Goal: Task Accomplishment & Management: Manage account settings

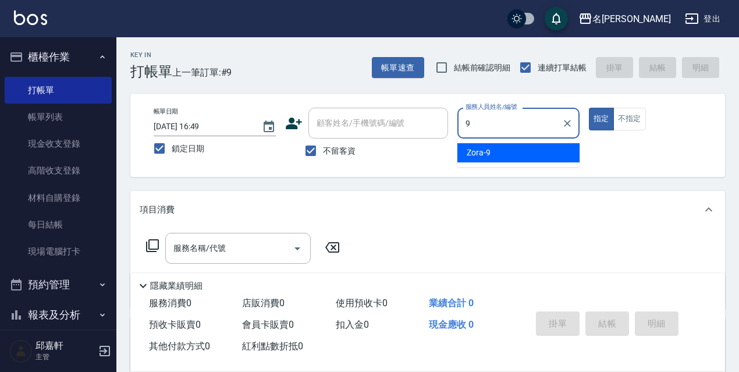
type input "Zora-9"
type button "true"
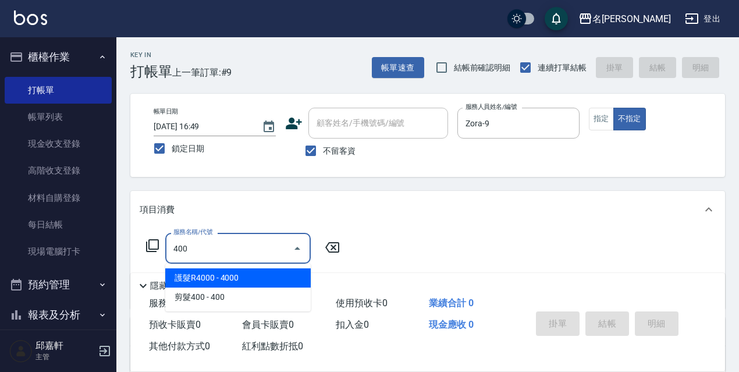
type input "護髮R4000(012)"
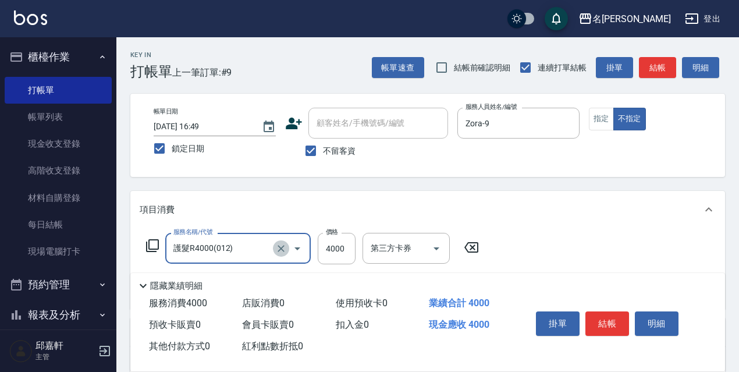
click at [282, 247] on icon "Clear" at bounding box center [280, 248] width 7 height 7
type input "洗髮350(350)"
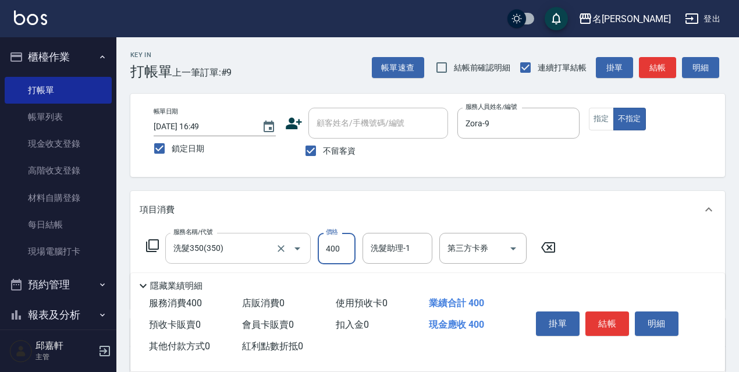
type input "400"
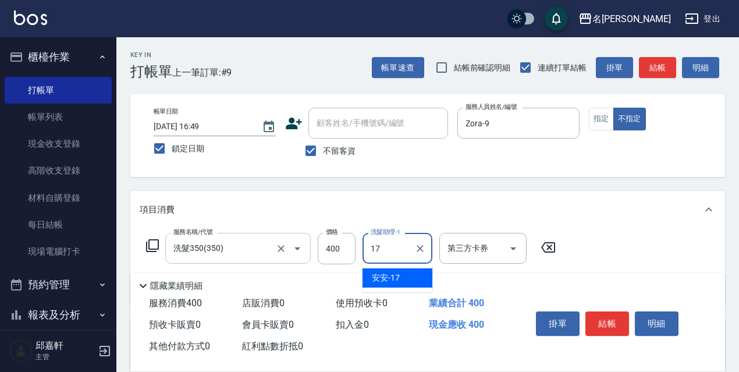
type input "安安-17"
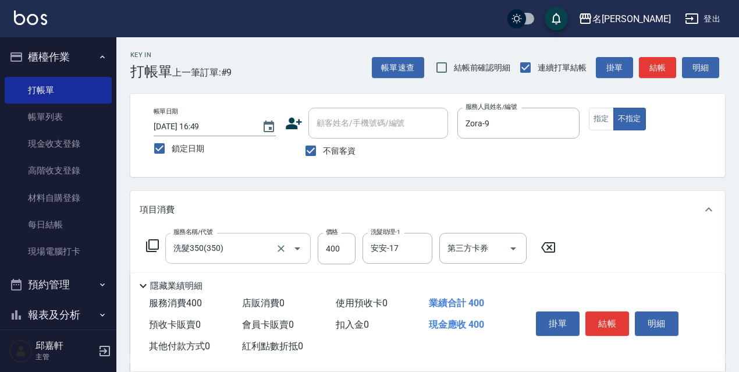
scroll to position [116, 0]
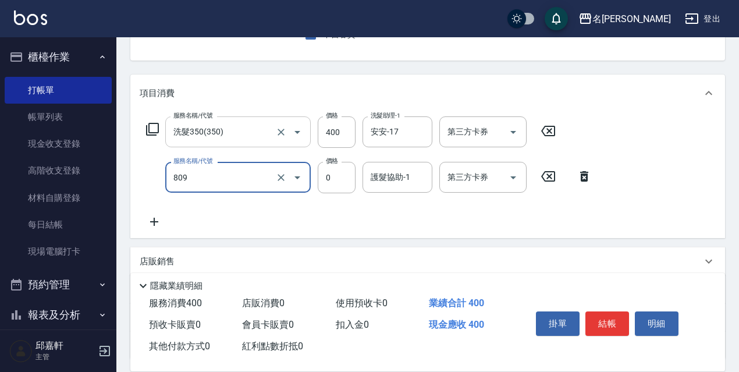
type input "保濕護髮(809)"
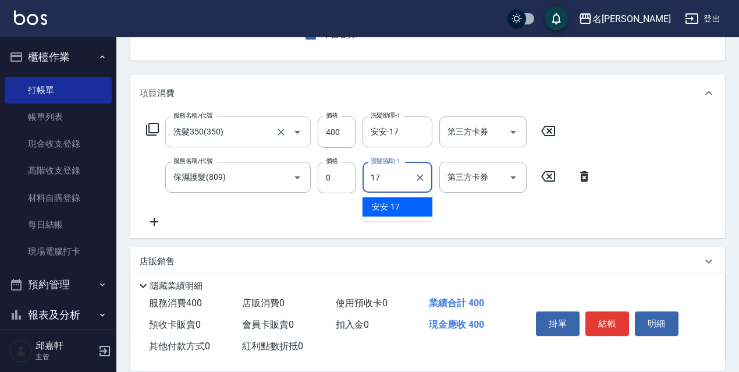
type input "安安-17"
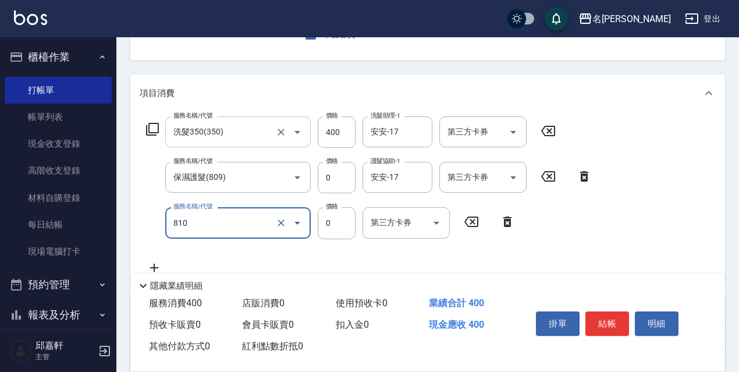
type input "結構式護髮/技術輔助(810)"
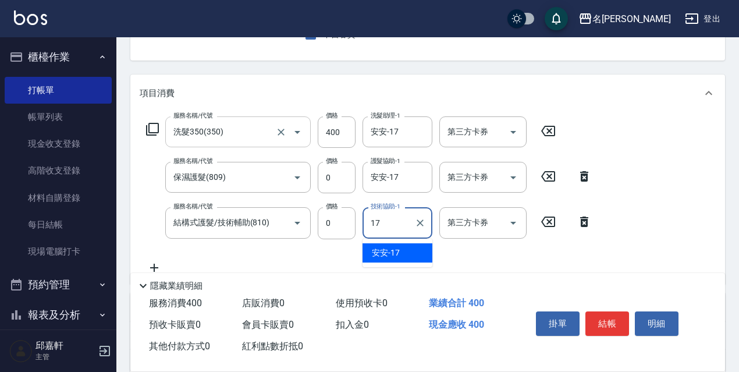
type input "安安-17"
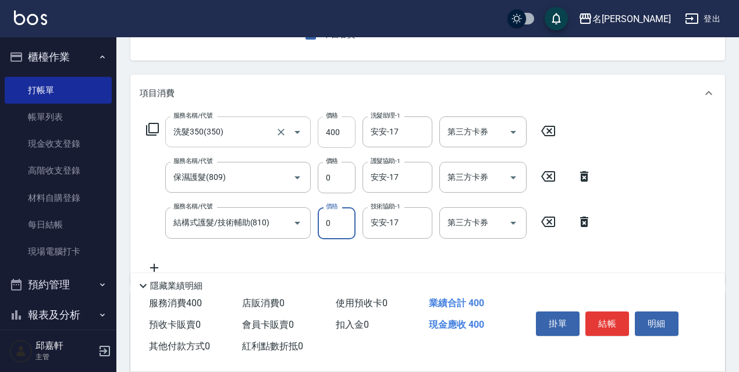
click at [348, 127] on input "400" at bounding box center [337, 131] width 38 height 31
click at [347, 127] on input "400" at bounding box center [337, 131] width 38 height 31
type input "380"
click at [506, 228] on button "Open" at bounding box center [513, 222] width 19 height 19
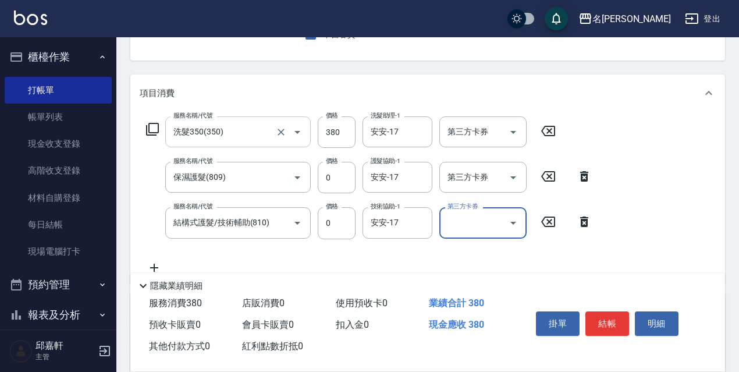
click at [492, 226] on input "第三方卡券" at bounding box center [473, 222] width 59 height 20
click at [545, 260] on div "服務名稱/代號 洗髮350(350) 服務名稱/代號 價格 380 價格 洗髮助理-1 安安-17 洗髮助理-1 第三方卡券 第三方卡券 服務名稱/代號 保濕…" at bounding box center [369, 195] width 459 height 158
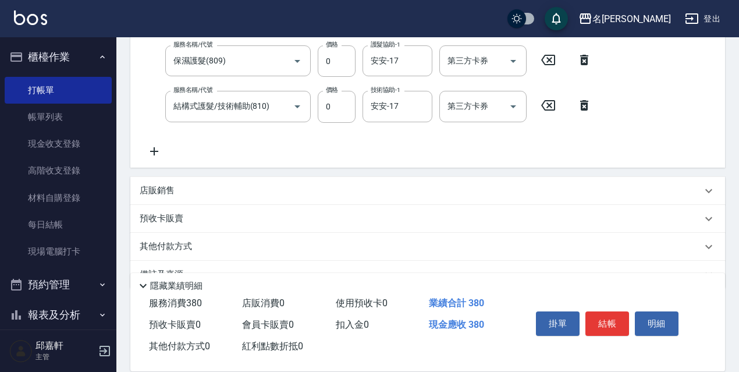
click at [154, 156] on icon at bounding box center [154, 151] width 29 height 14
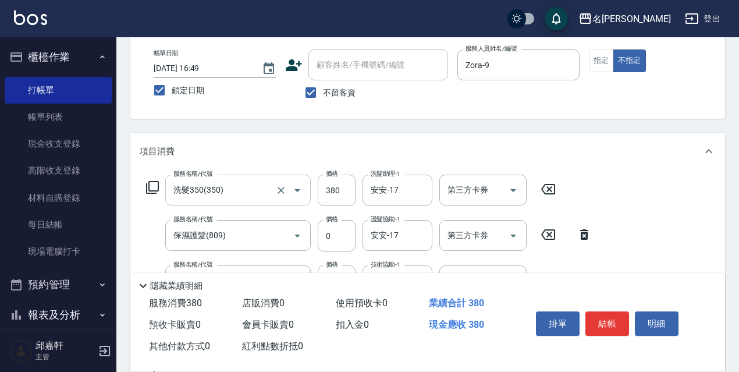
scroll to position [116, 0]
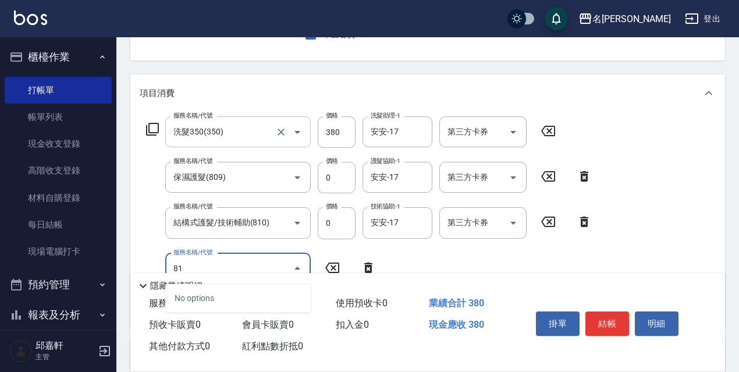
type input "8"
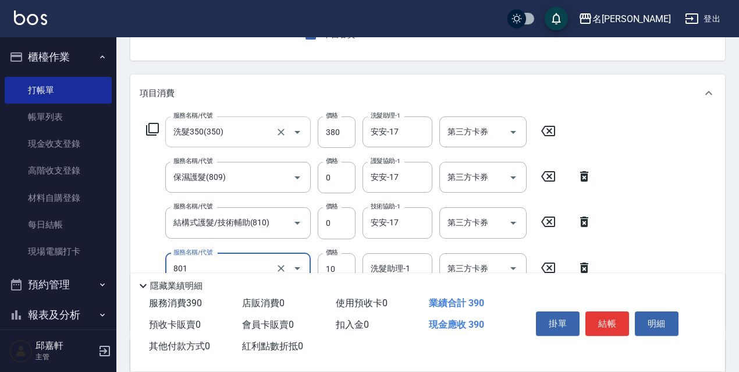
type input "潤絲精(801)"
type input "20"
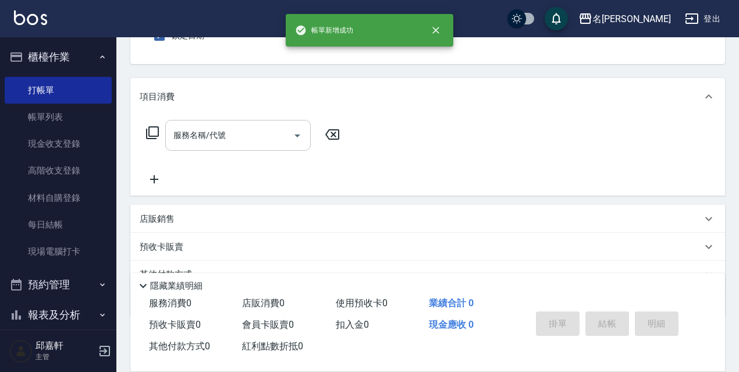
scroll to position [0, 0]
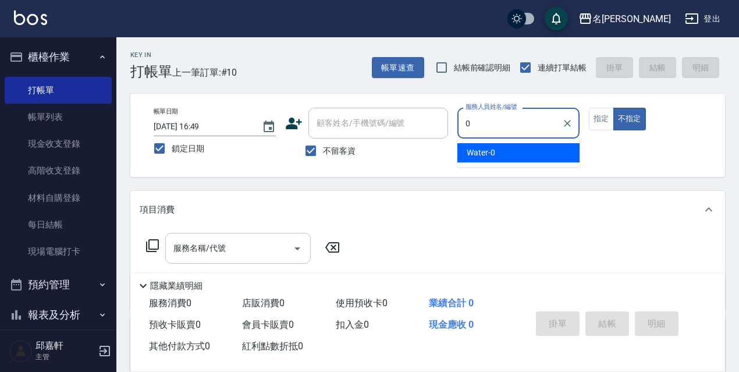
type input "Water-0"
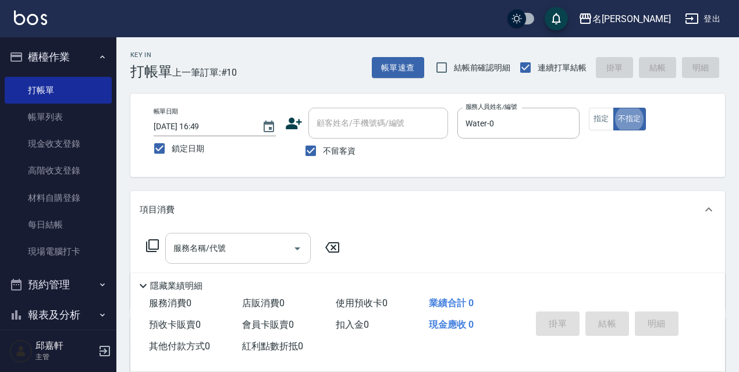
type button "false"
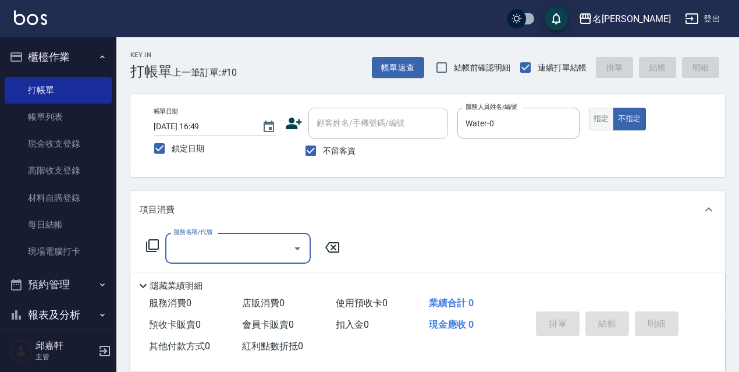
click at [604, 124] on button "指定" at bounding box center [601, 119] width 25 height 23
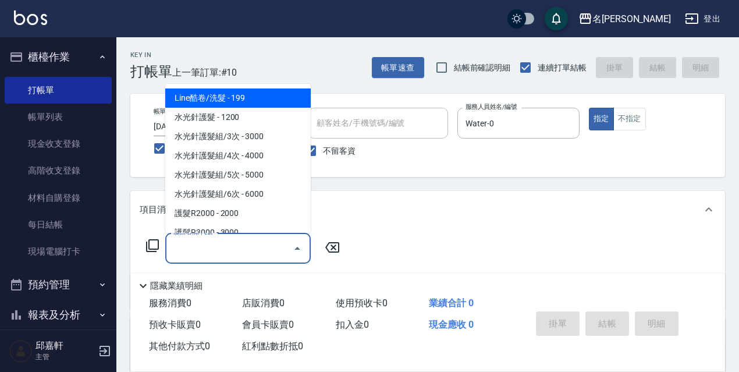
click at [186, 245] on input "服務名稱/代號" at bounding box center [229, 248] width 118 height 20
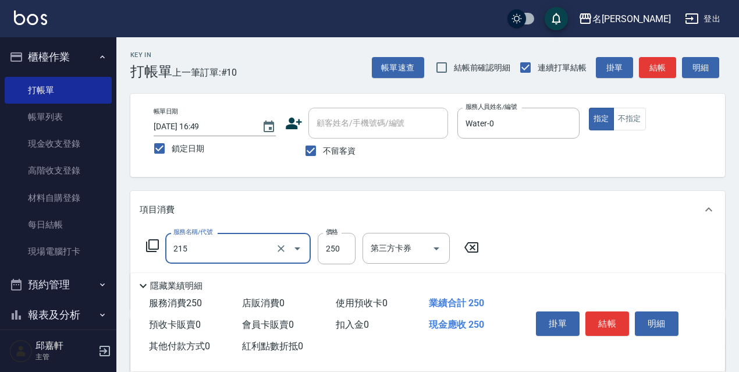
type input "洗髮卷<抵>250(215)"
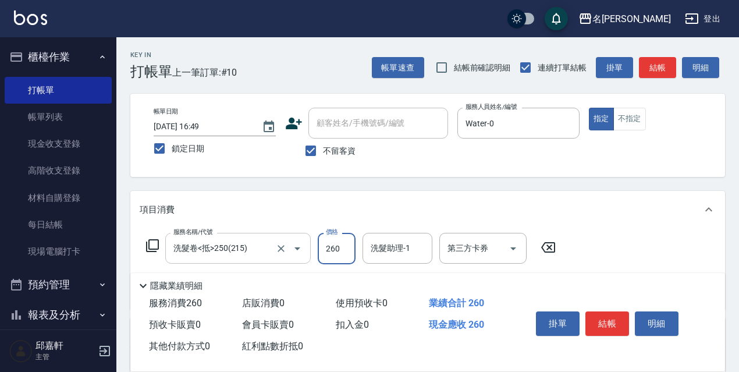
type input "260"
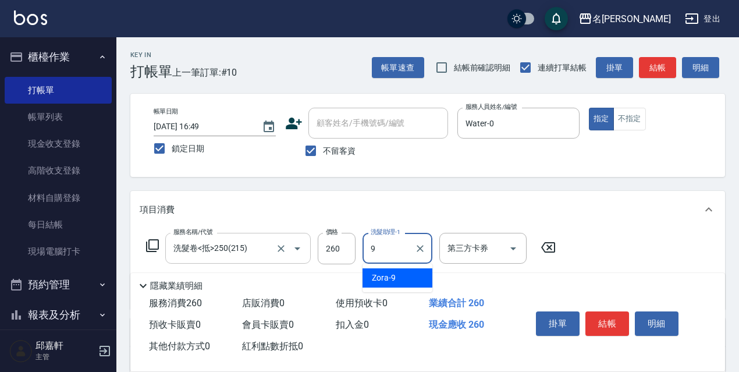
type input "Zora-9"
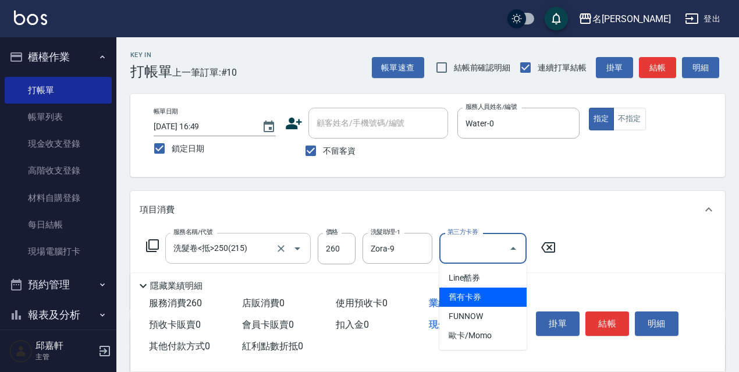
type input "舊有卡券"
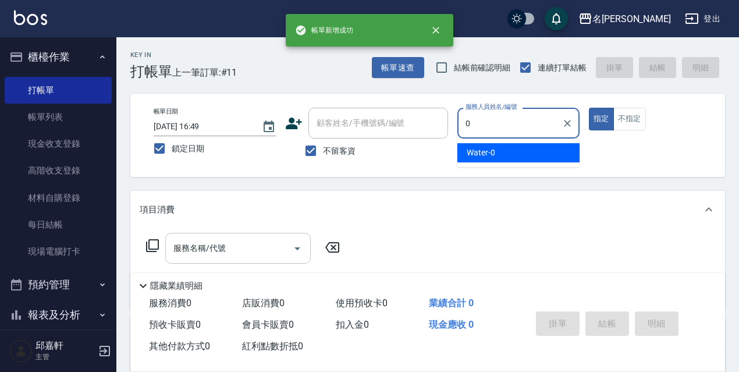
type input "Water-0"
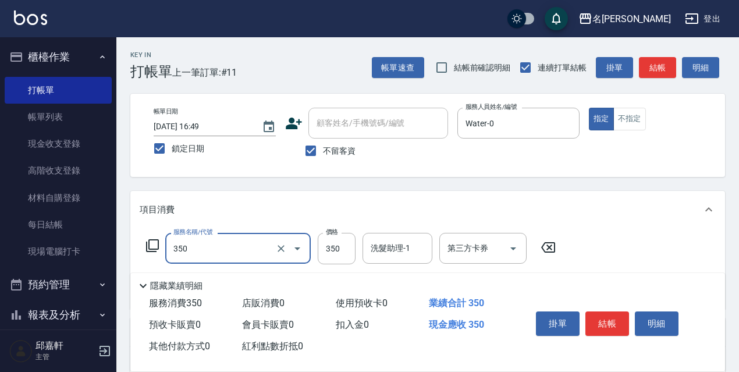
type input "洗髮350(350)"
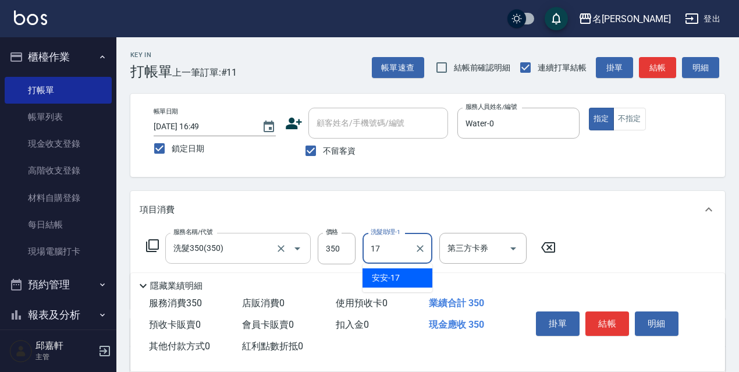
type input "安安-17"
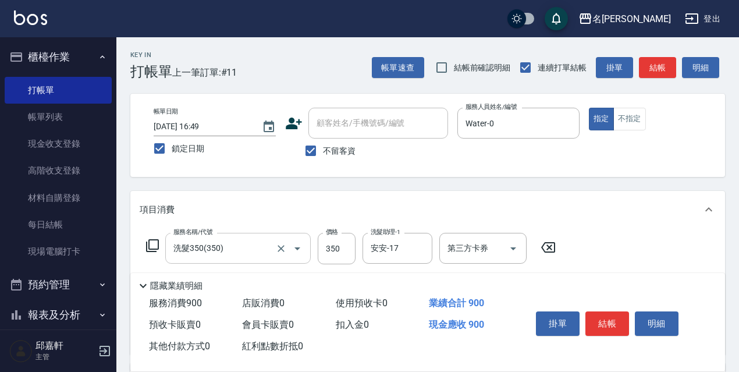
type input "剪髮550(308)"
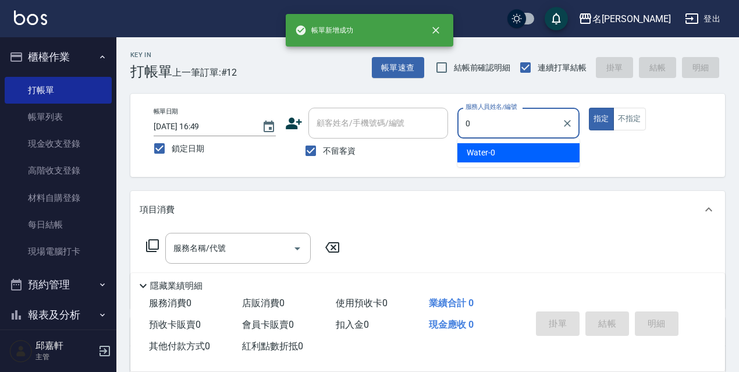
type input "Water-0"
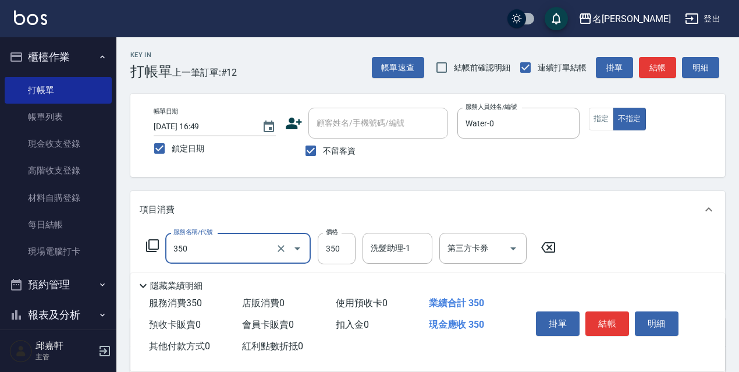
type input "洗髮350(350)"
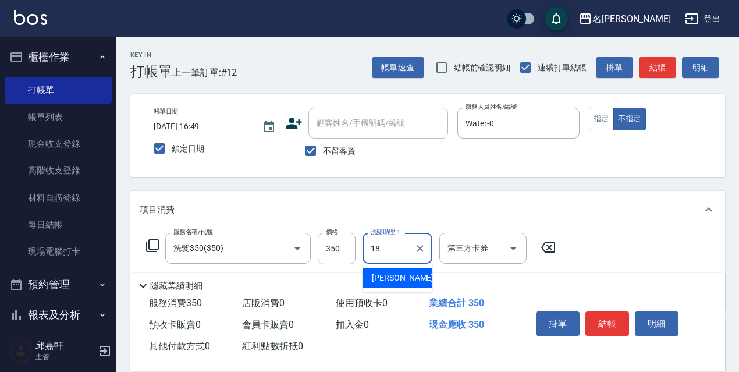
type input "[PERSON_NAME]-18"
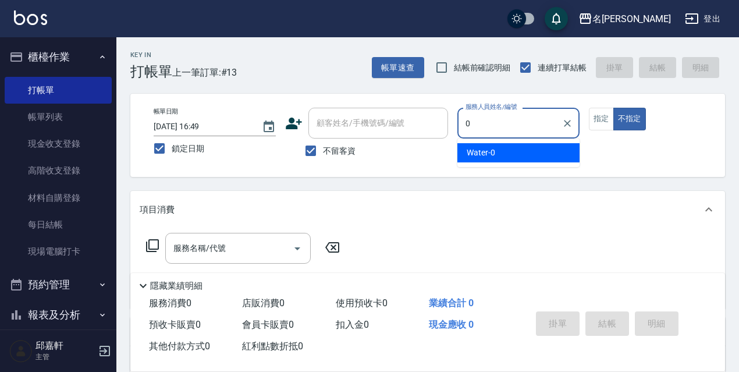
type input "Water-0"
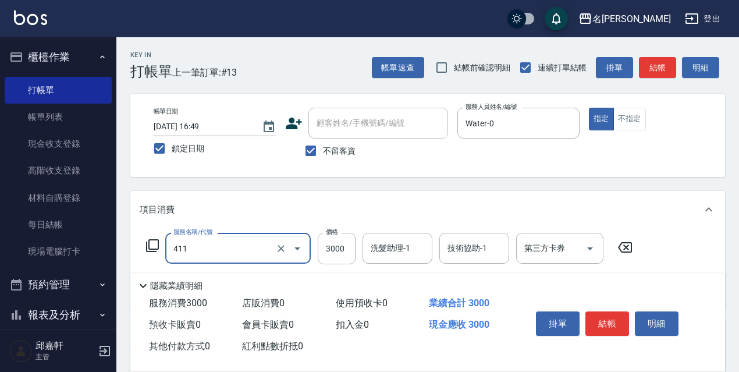
type input "阿速卡燙髮(411)"
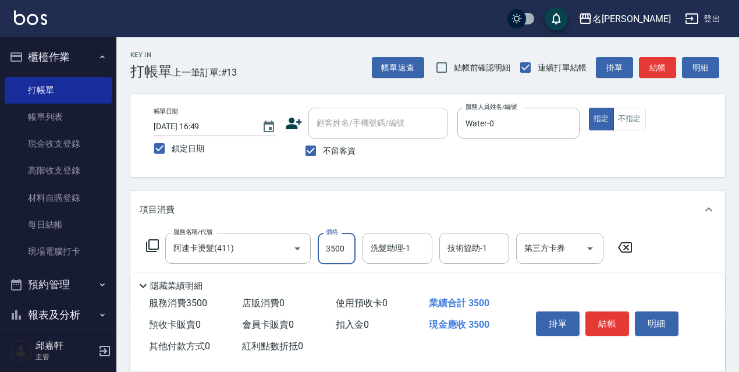
type input "3500"
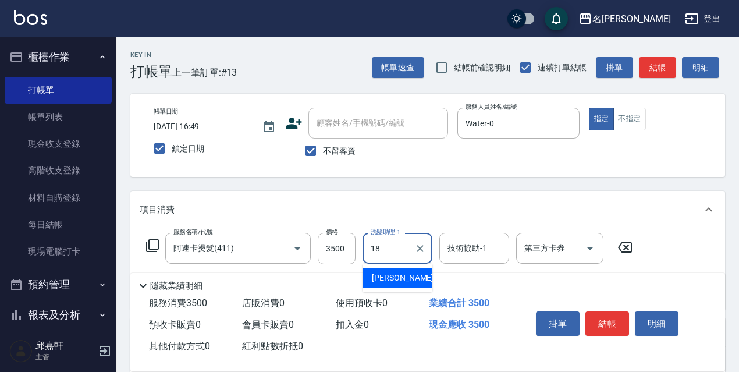
type input "[PERSON_NAME]-18"
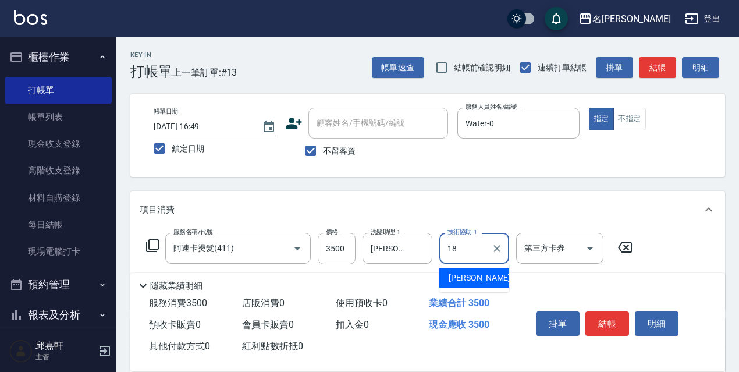
type input "[PERSON_NAME]-18"
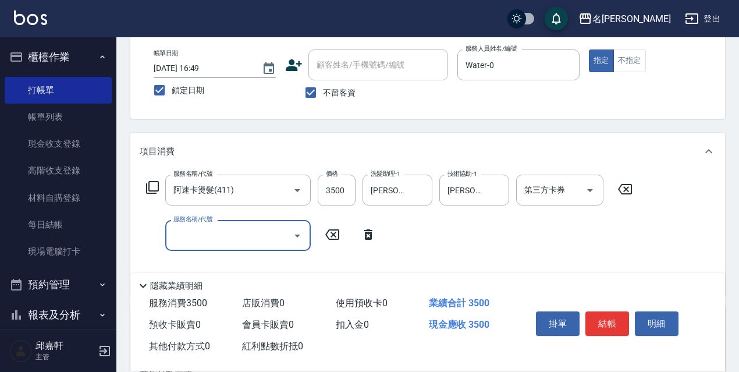
scroll to position [116, 0]
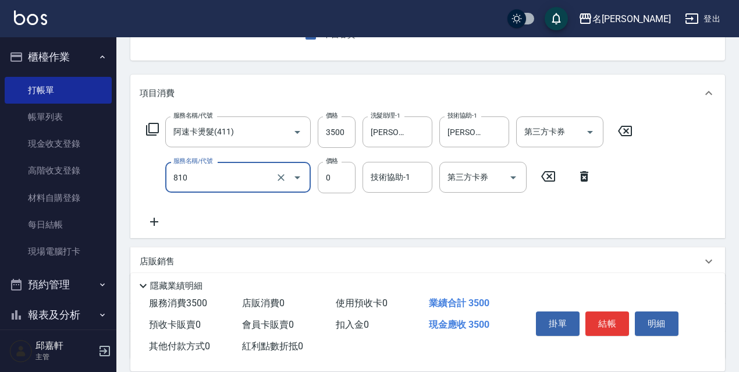
type input "結構式護髮/技術輔助(810)"
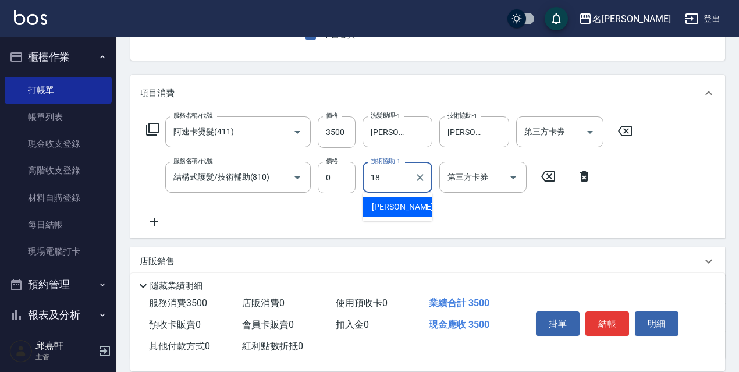
type input "[PERSON_NAME]-18"
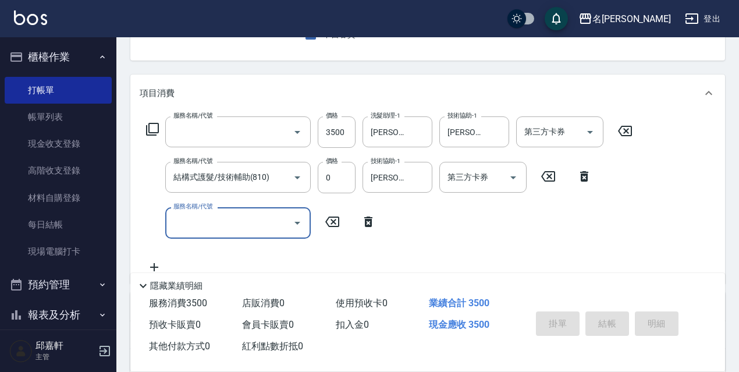
scroll to position [113, 0]
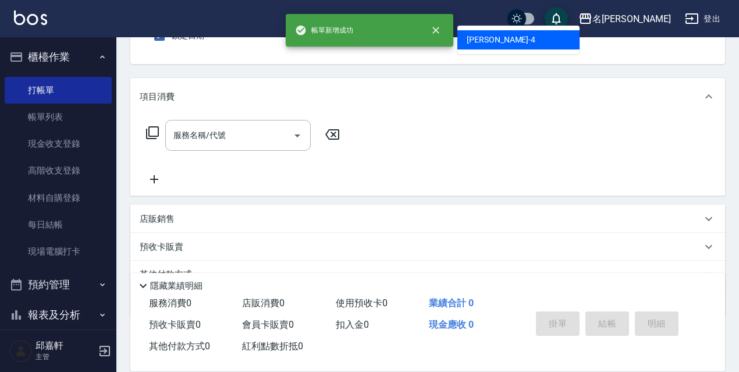
type input "[PERSON_NAME]-4"
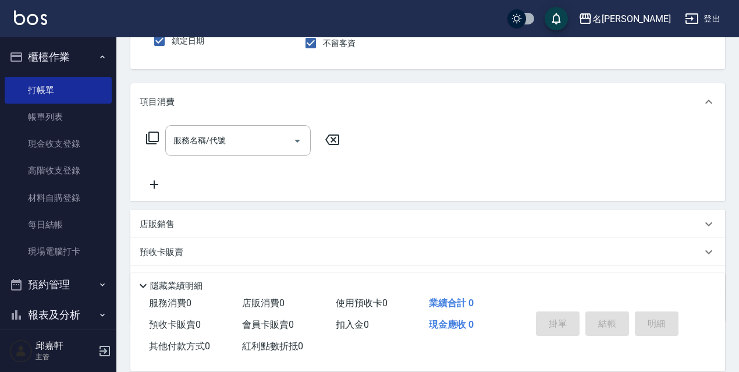
scroll to position [0, 0]
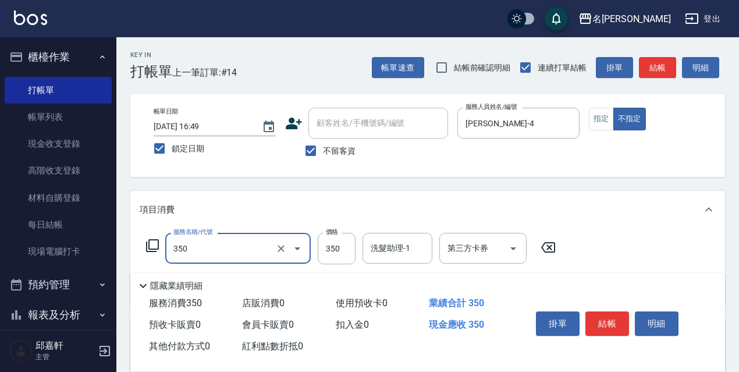
type input "洗髮350(350)"
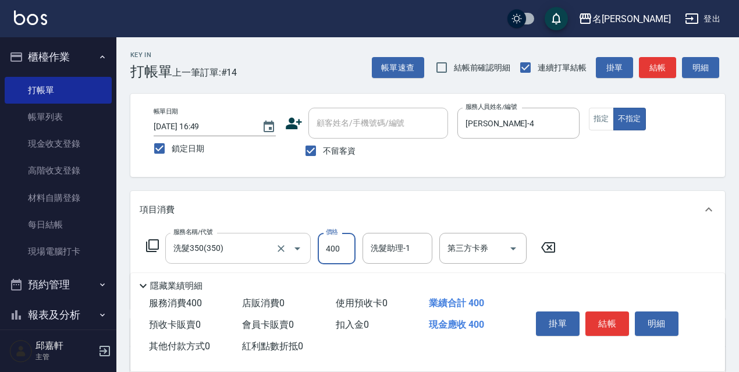
type input "400"
type input "[PERSON_NAME]-4"
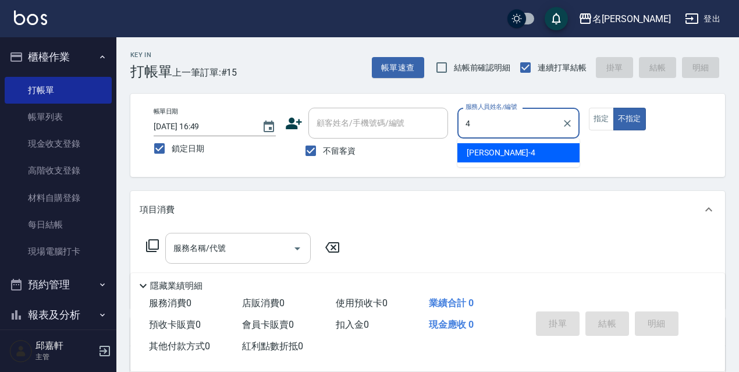
type input "[PERSON_NAME]-4"
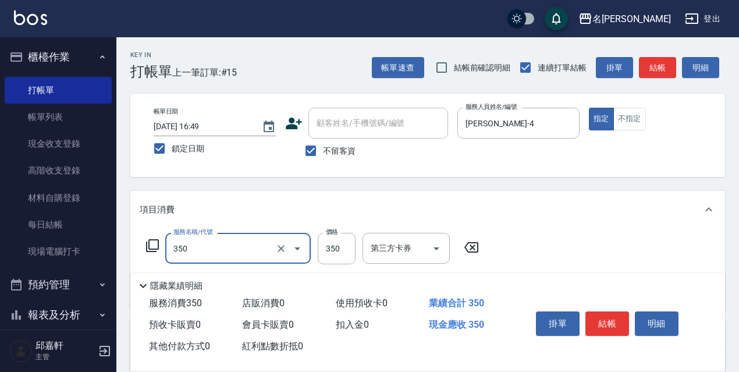
type input "洗髮350(350)"
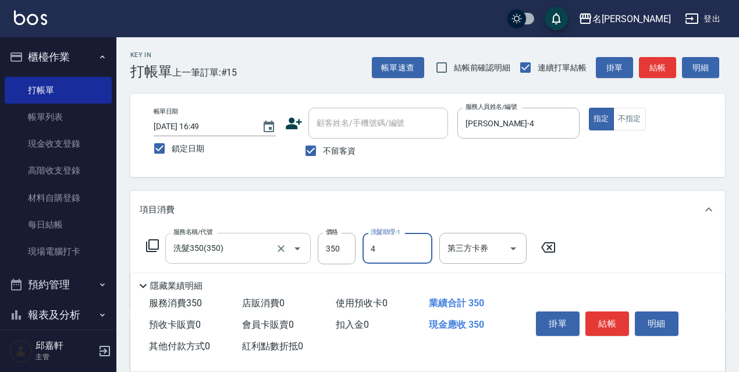
type input "[PERSON_NAME]-4"
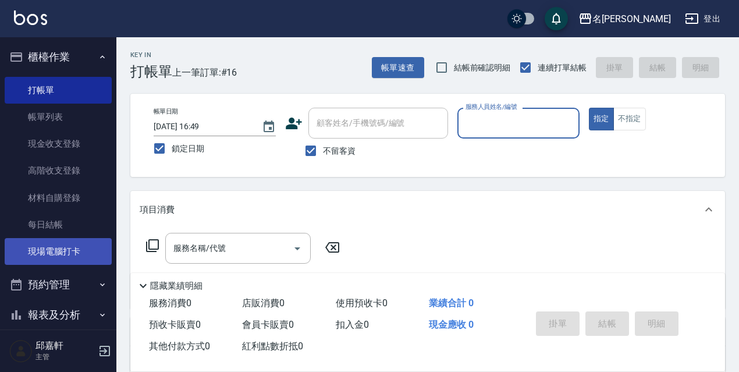
click at [24, 241] on link "現場電腦打卡" at bounding box center [58, 251] width 107 height 27
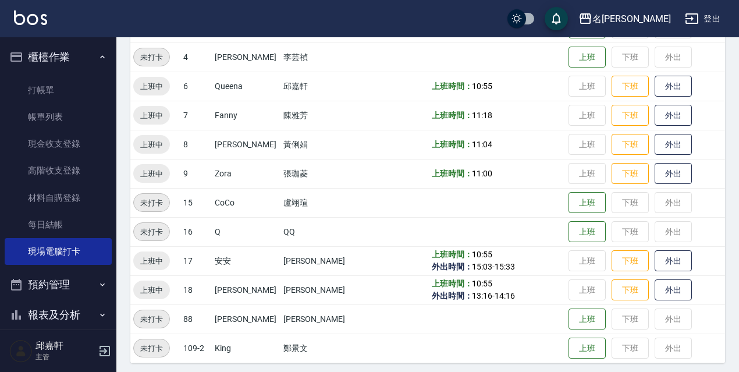
scroll to position [238, 0]
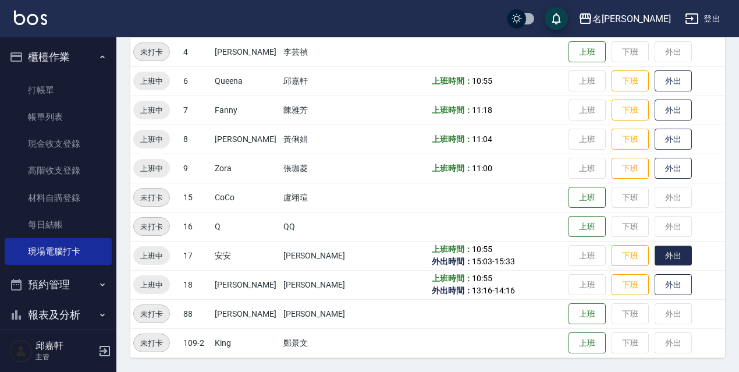
click at [673, 261] on button "外出" at bounding box center [672, 255] width 37 height 20
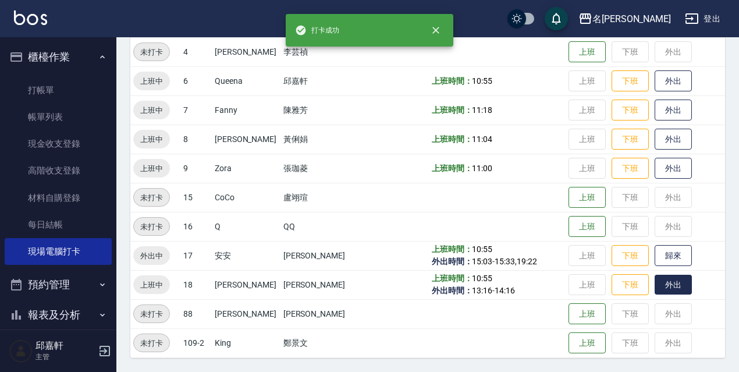
click at [676, 282] on button "外出" at bounding box center [672, 285] width 37 height 20
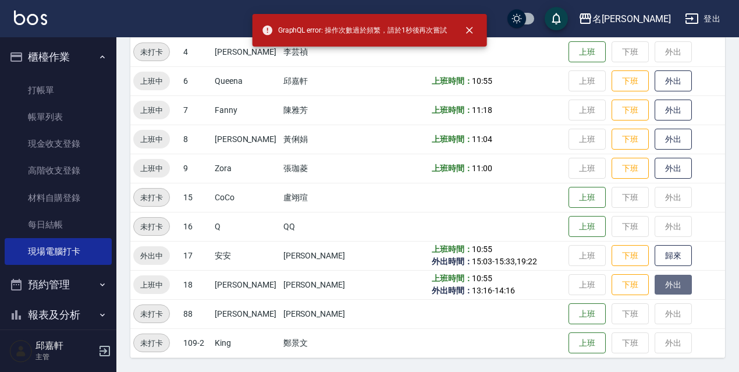
click at [675, 282] on button "外出" at bounding box center [672, 285] width 37 height 20
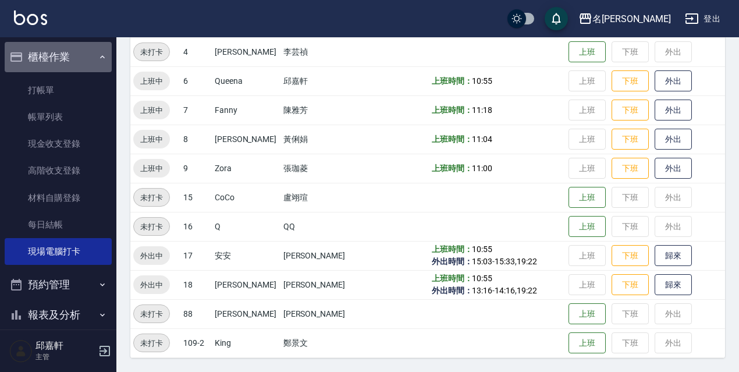
click at [84, 52] on button "櫃檯作業" at bounding box center [58, 57] width 107 height 30
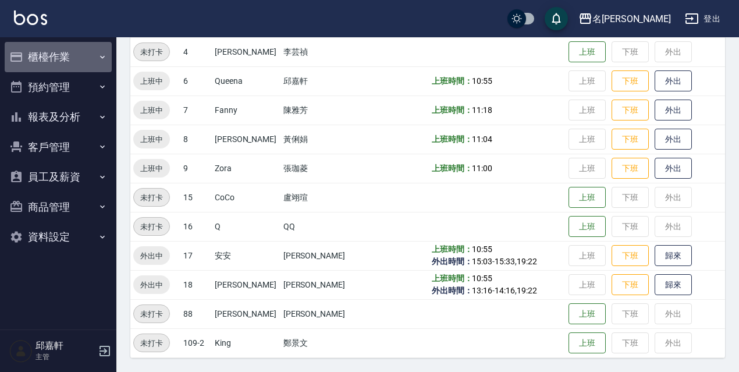
drag, startPoint x: 84, startPoint y: 52, endPoint x: 79, endPoint y: 76, distance: 24.3
click at [84, 55] on button "櫃檯作業" at bounding box center [58, 57] width 107 height 30
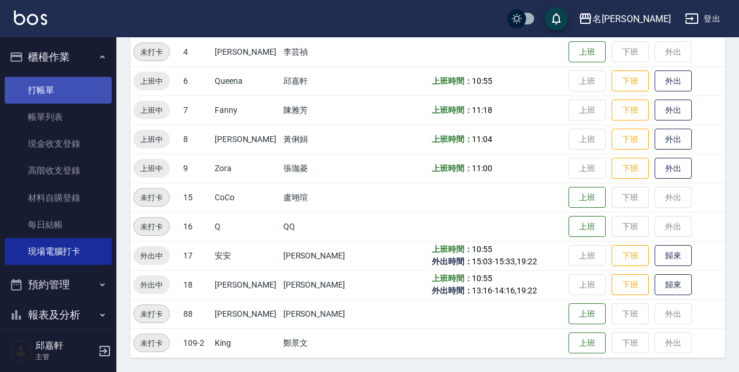
click at [88, 77] on link "打帳單" at bounding box center [58, 90] width 107 height 27
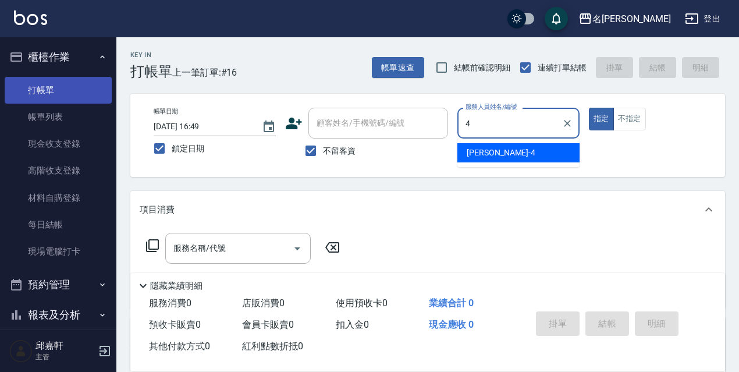
type input "[PERSON_NAME]-4"
type button "true"
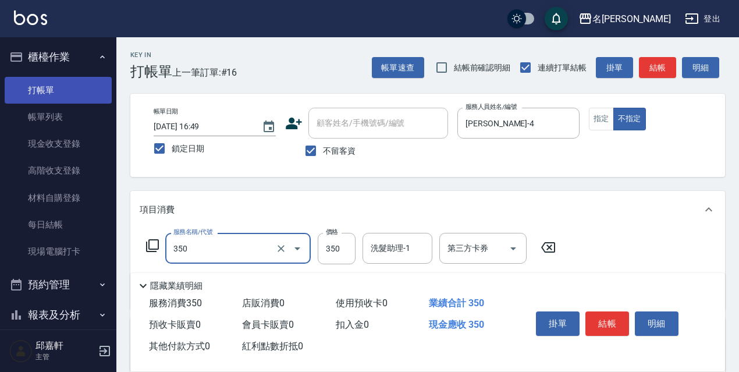
type input "洗髮350(350)"
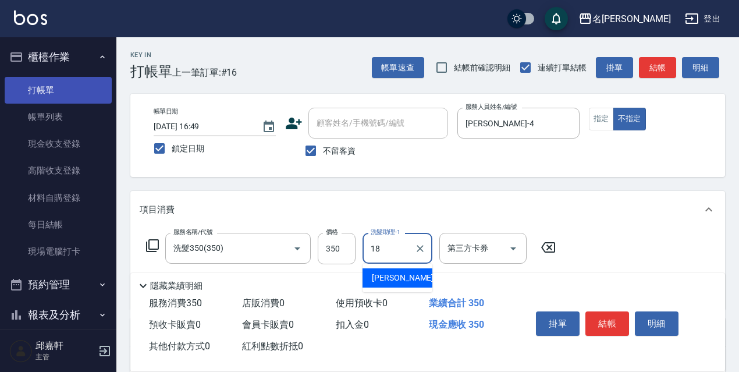
type input "[PERSON_NAME]-18"
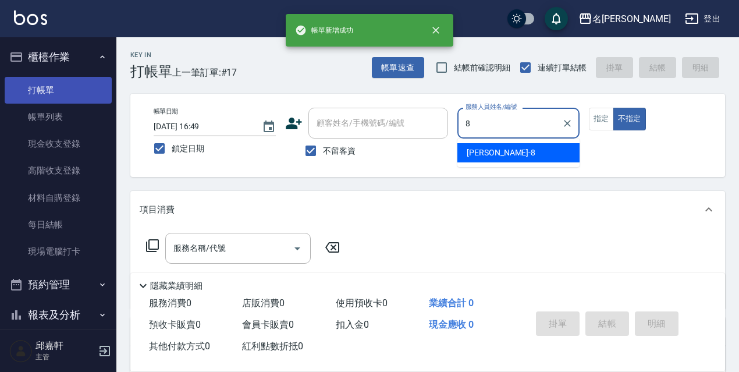
type input "Cindy-8"
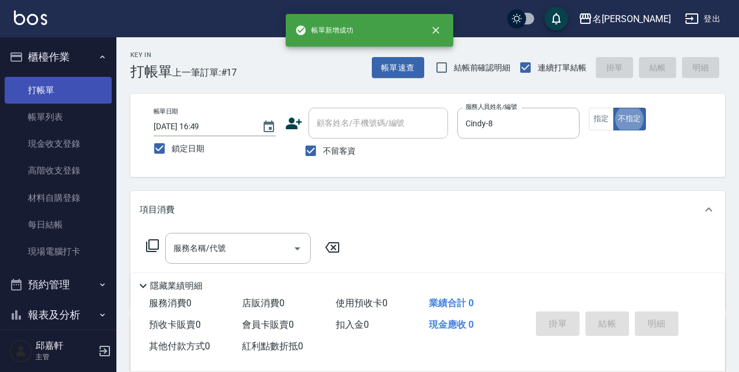
type button "false"
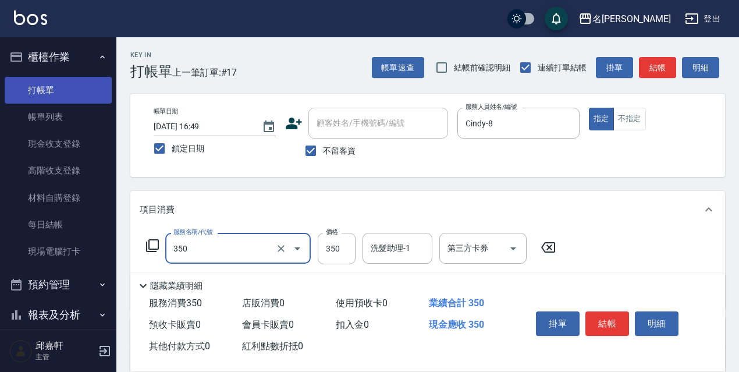
type input "洗髮350(350)"
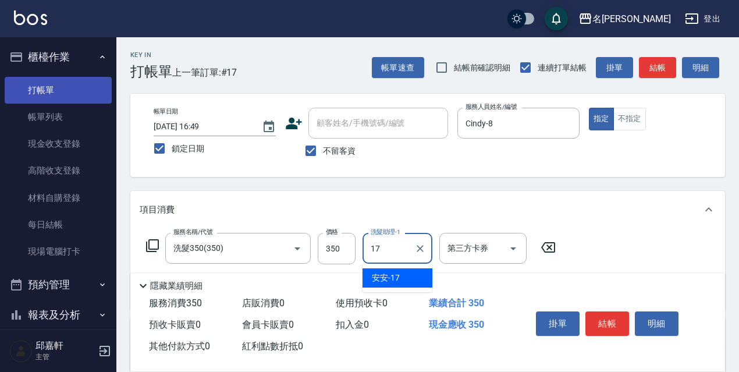
type input "安安-17"
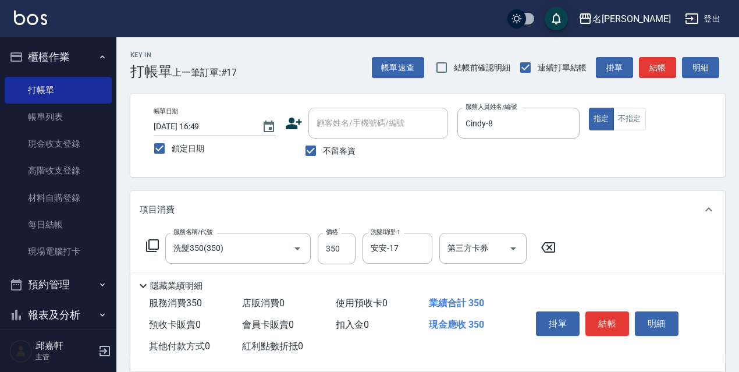
scroll to position [116, 0]
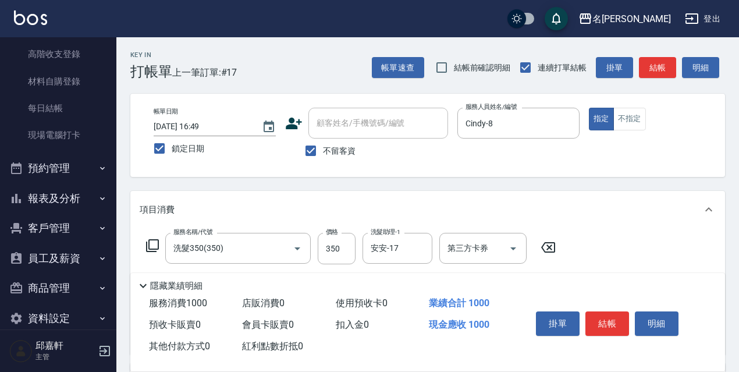
type input "剪髮650(309)"
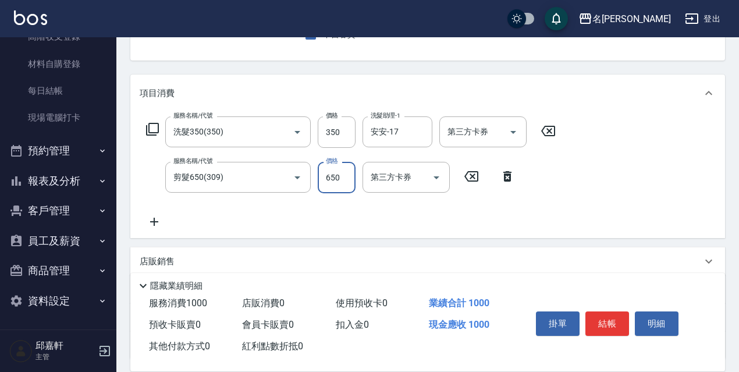
scroll to position [175, 0]
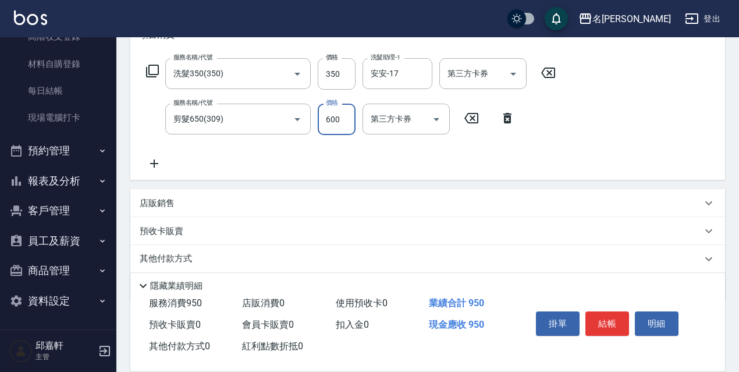
type input "600"
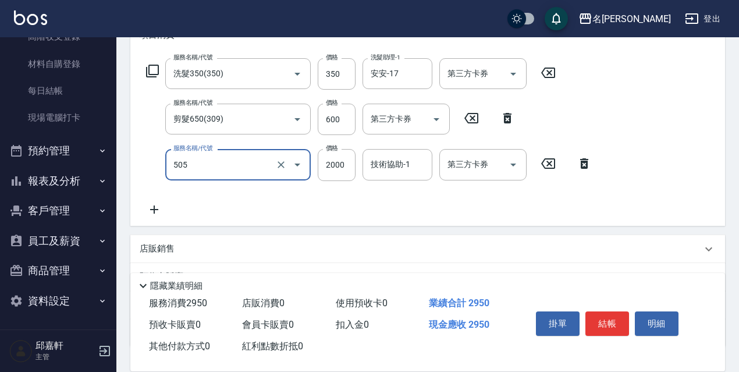
type input "染髮(2000)(505)"
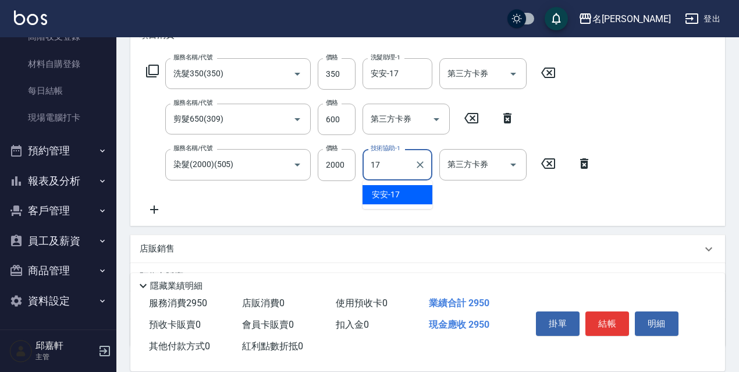
type input "安安-17"
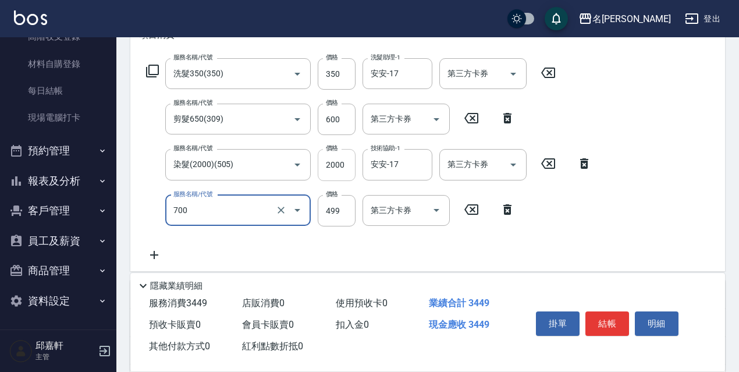
type input "頭皮隔離(700)"
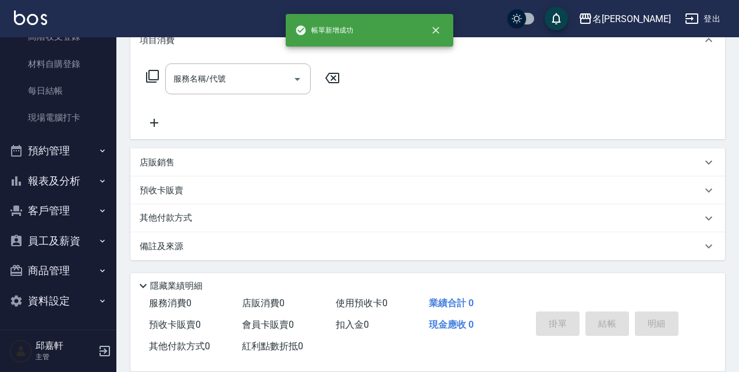
scroll to position [0, 0]
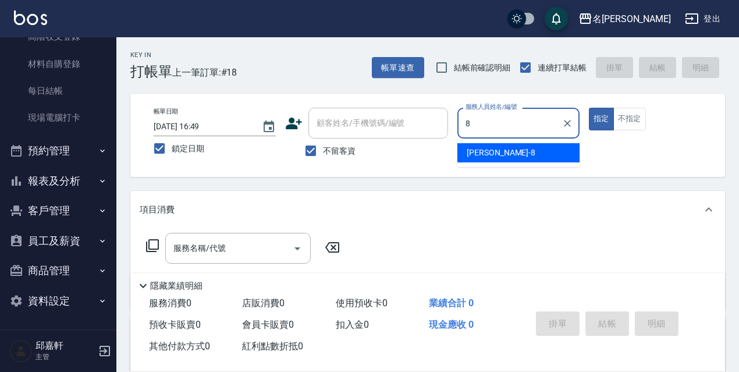
type input "Cindy-8"
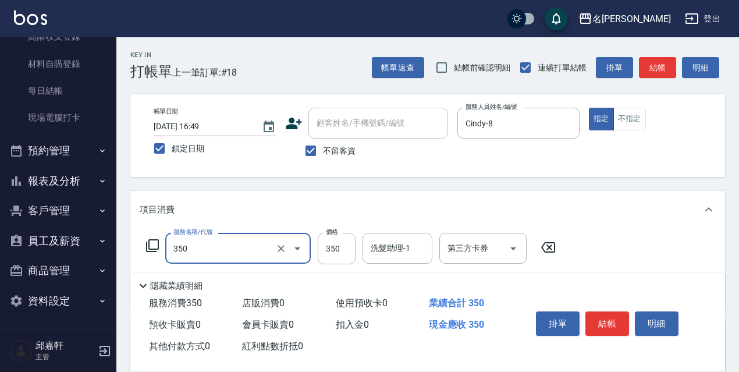
type input "洗髮350(350)"
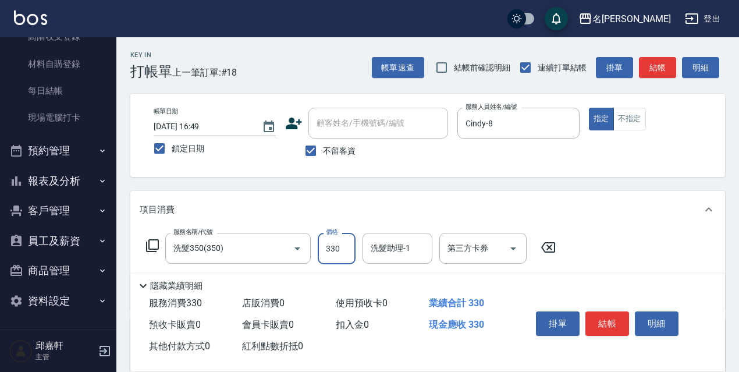
type input "330"
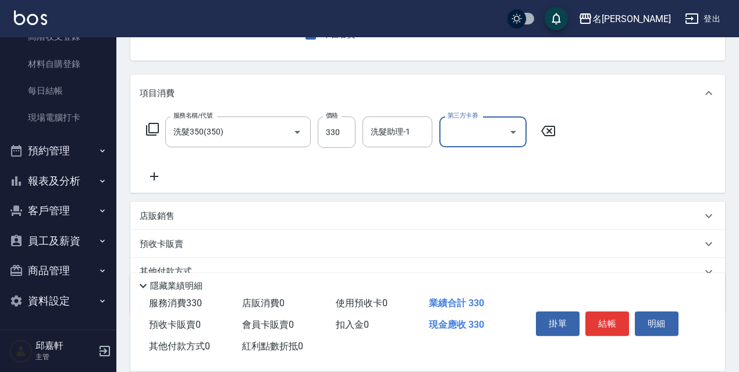
scroll to position [170, 0]
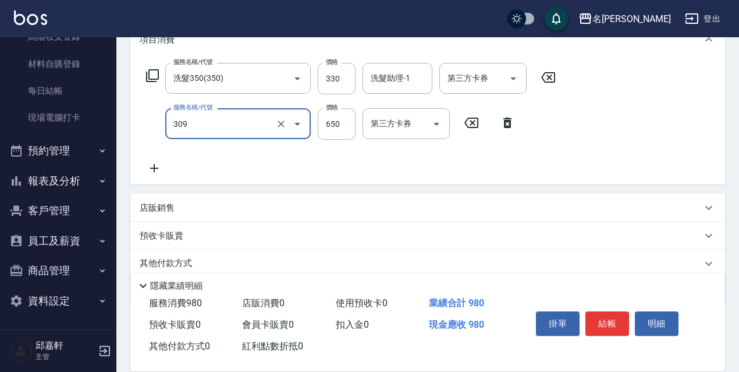
type input "剪髮650(309)"
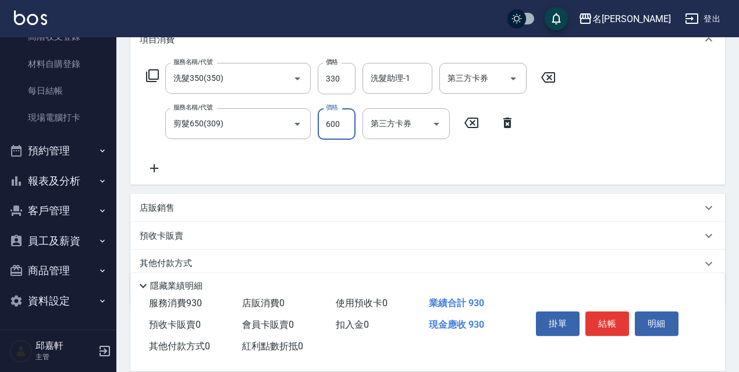
type input "600"
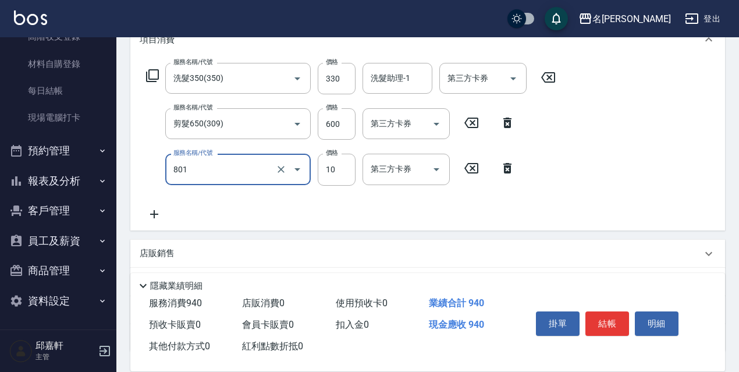
type input "潤絲精(801)"
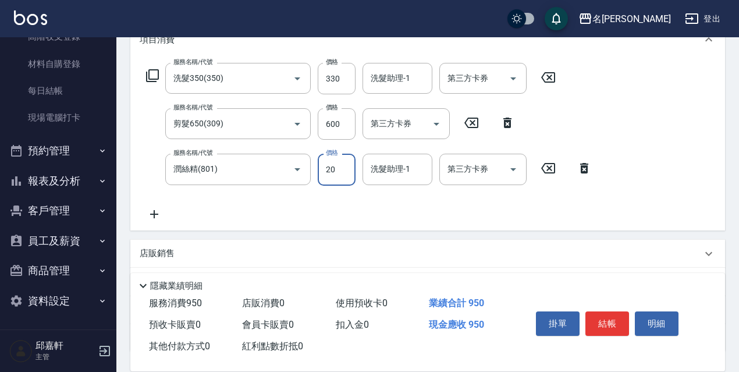
type input "20"
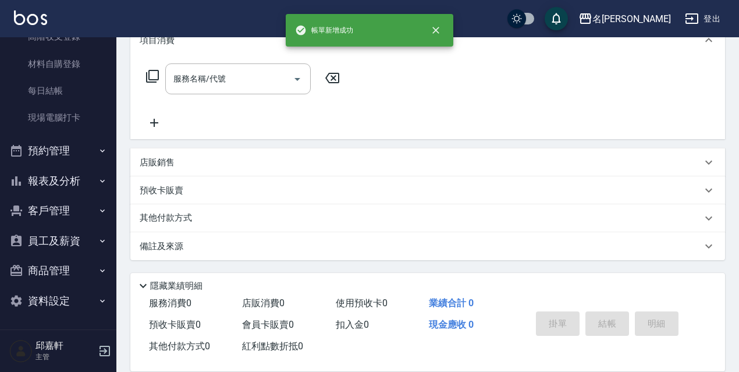
scroll to position [0, 0]
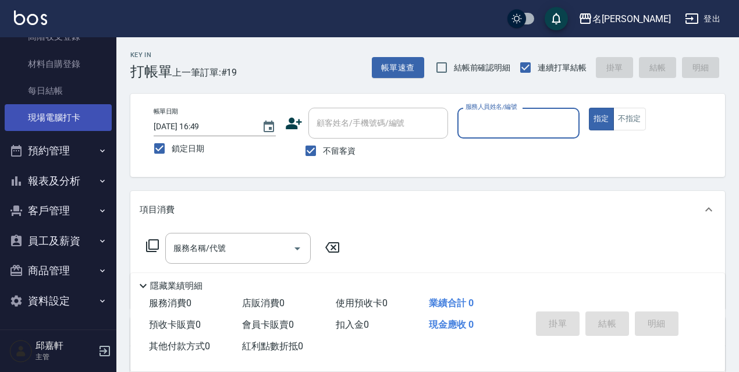
click at [63, 131] on link "現場電腦打卡" at bounding box center [58, 117] width 107 height 27
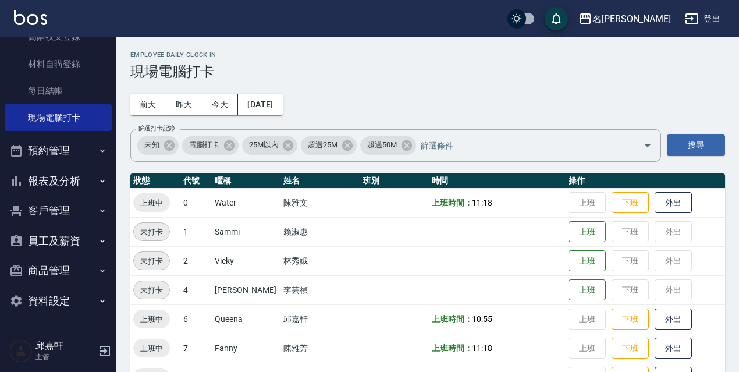
scroll to position [233, 0]
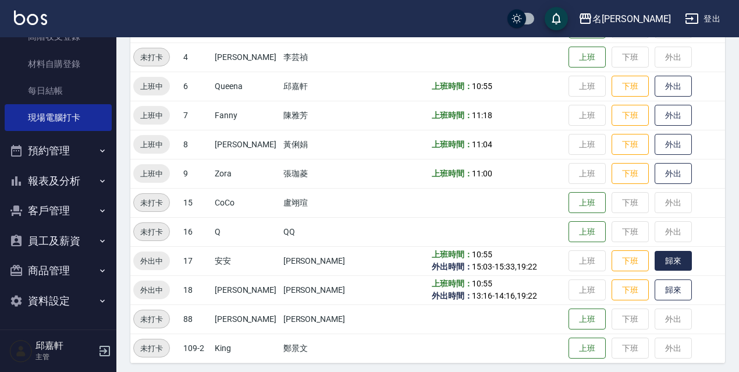
click at [673, 267] on button "歸來" at bounding box center [672, 261] width 37 height 20
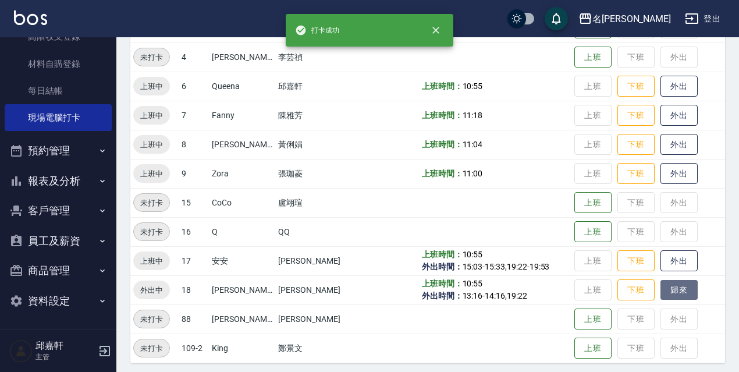
click at [668, 287] on button "歸來" at bounding box center [678, 290] width 37 height 20
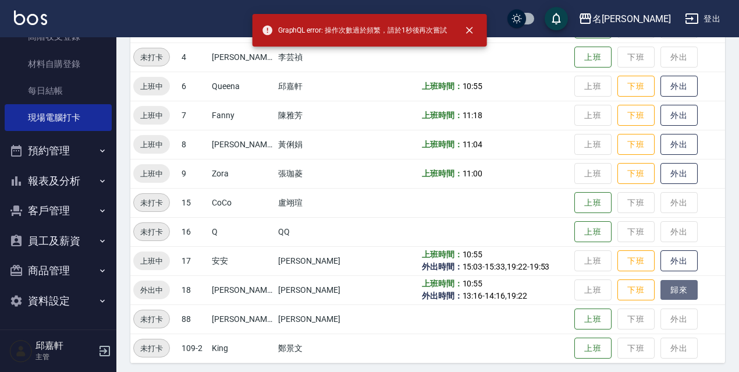
click at [666, 284] on button "歸來" at bounding box center [678, 290] width 37 height 20
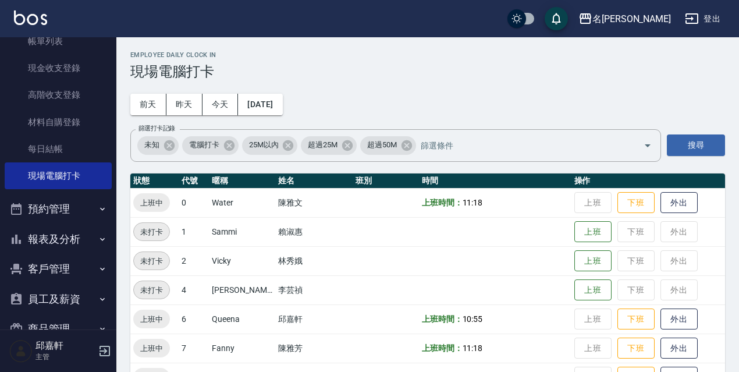
scroll to position [0, 0]
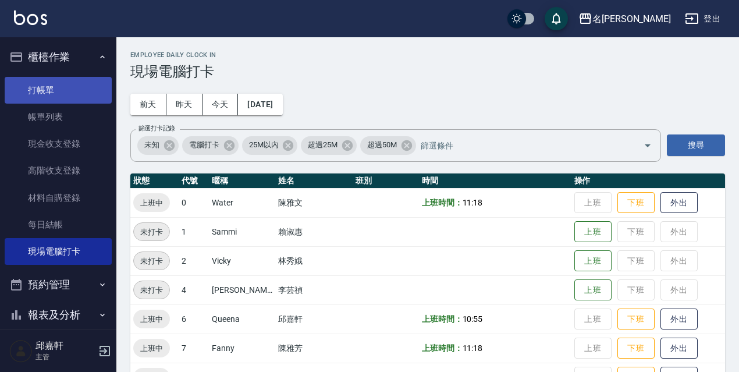
click at [40, 88] on link "打帳單" at bounding box center [58, 90] width 107 height 27
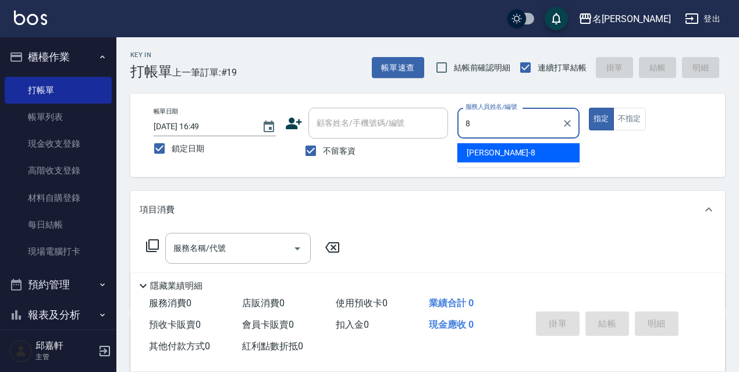
type input "Cindy-8"
type button "true"
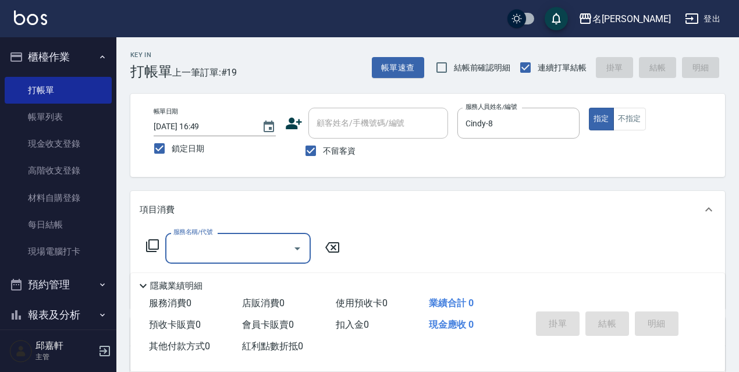
scroll to position [169, 0]
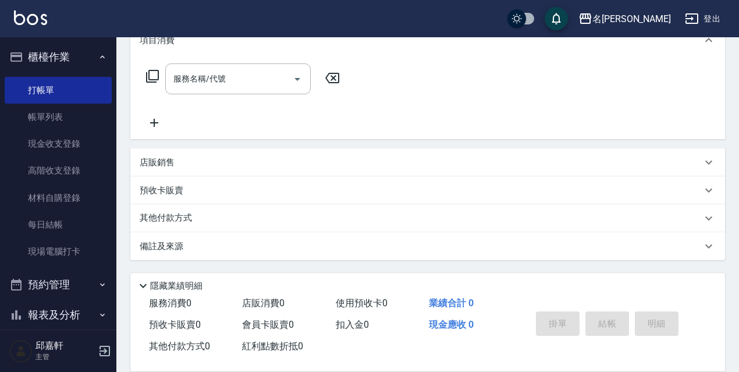
click at [214, 165] on div "店販銷售" at bounding box center [421, 162] width 562 height 12
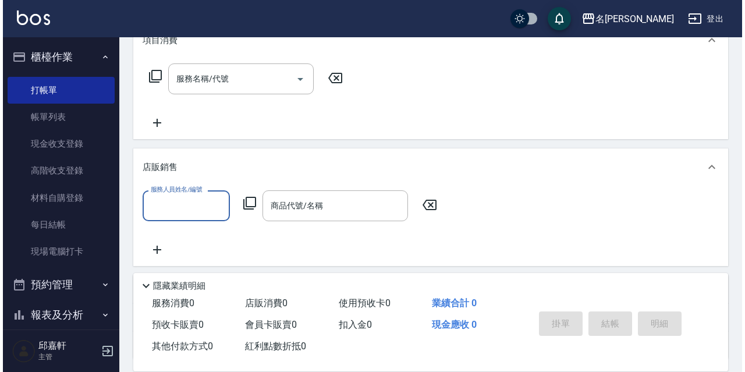
scroll to position [0, 0]
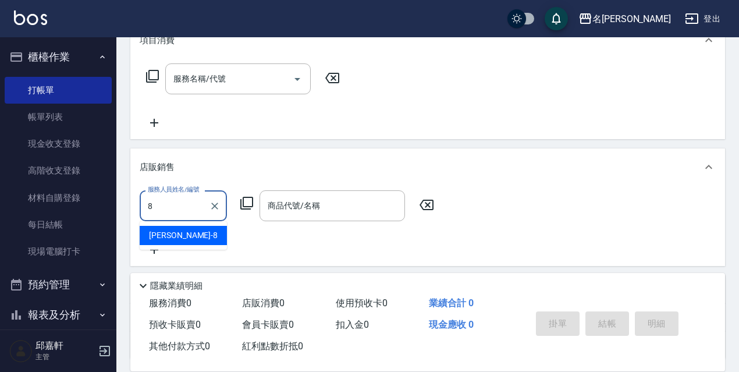
type input "Cindy-8"
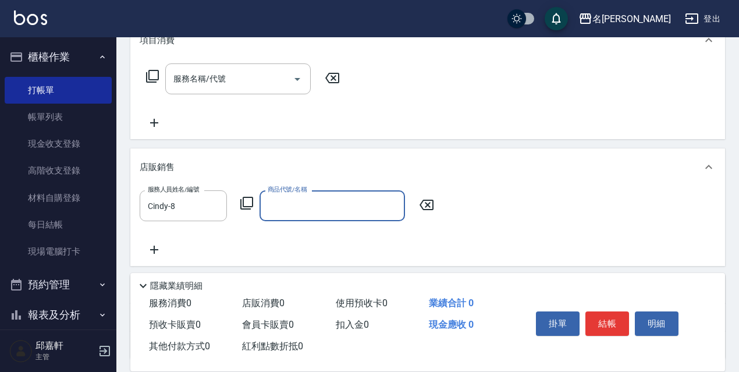
click at [251, 197] on icon at bounding box center [247, 203] width 14 height 14
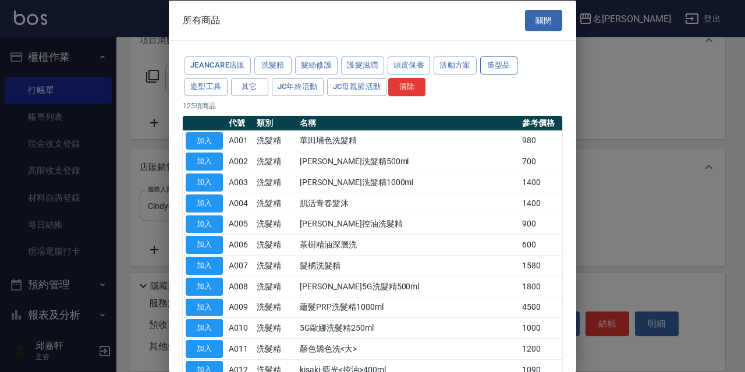
drag, startPoint x: 430, startPoint y: 48, endPoint x: 481, endPoint y: 68, distance: 54.6
click at [460, 70] on button "活動方案" at bounding box center [454, 65] width 43 height 18
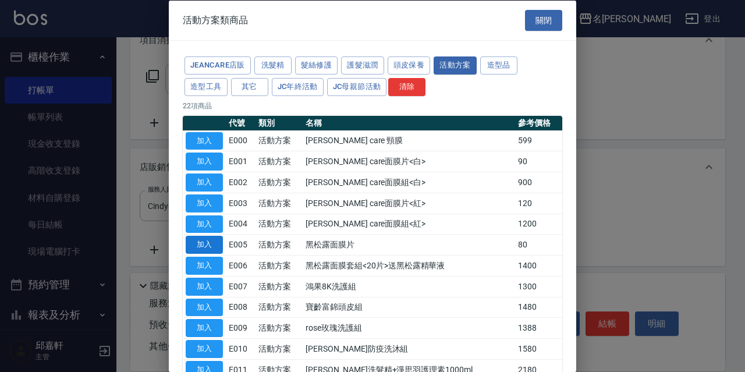
click at [205, 250] on button "加入" at bounding box center [204, 245] width 37 height 18
type input "黑松露面膜片"
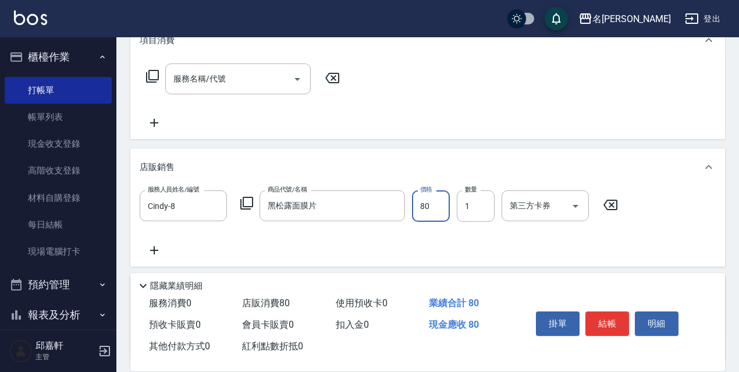
click at [423, 211] on input "80" at bounding box center [431, 205] width 38 height 31
click at [245, 199] on icon at bounding box center [247, 203] width 14 height 14
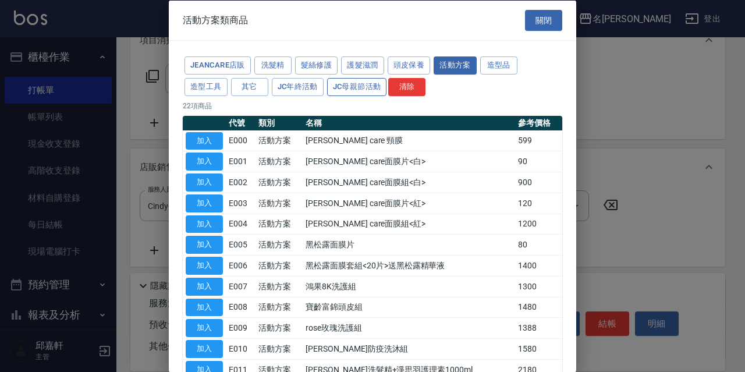
click at [364, 80] on button "JC母親節活動" at bounding box center [357, 86] width 60 height 18
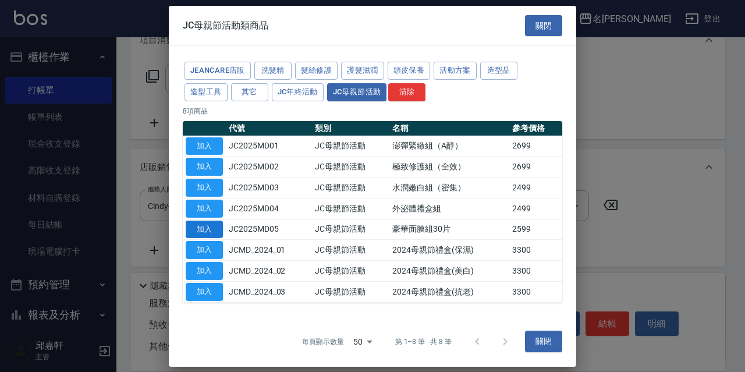
click at [211, 226] on button "加入" at bounding box center [204, 229] width 37 height 18
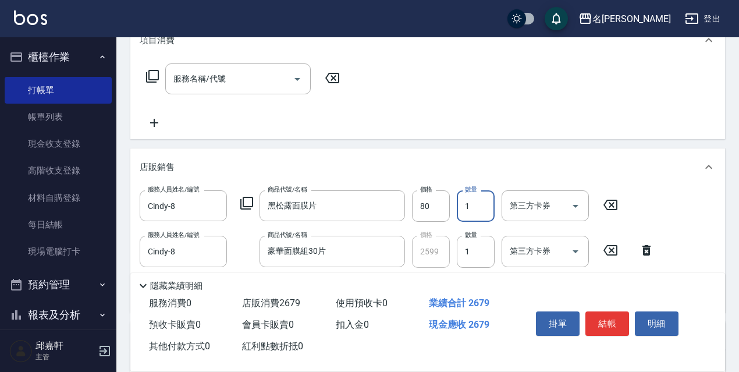
click at [466, 212] on input "1" at bounding box center [476, 205] width 38 height 31
click at [478, 207] on input "1" at bounding box center [476, 205] width 38 height 31
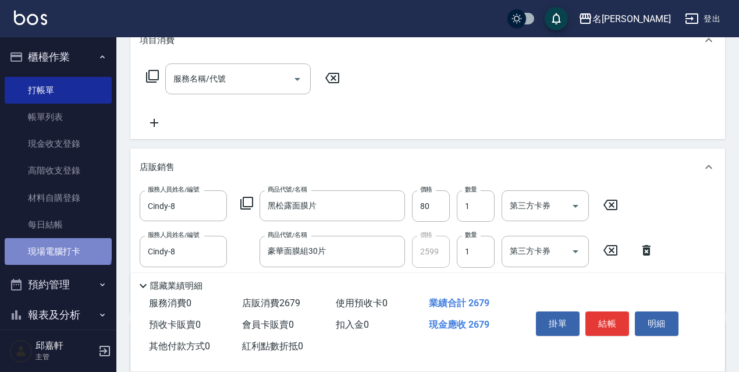
click at [57, 247] on link "現場電腦打卡" at bounding box center [58, 251] width 107 height 27
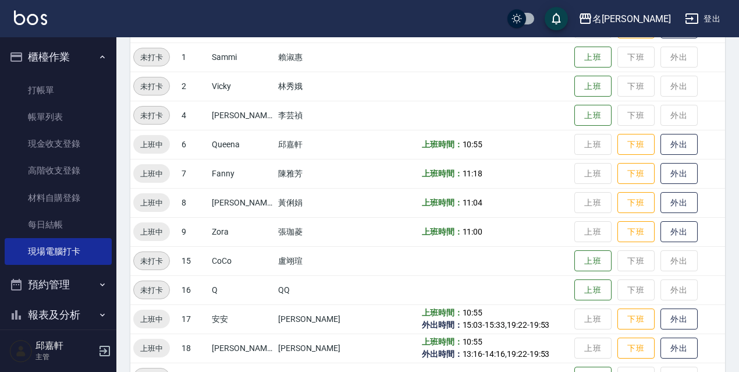
scroll to position [238, 0]
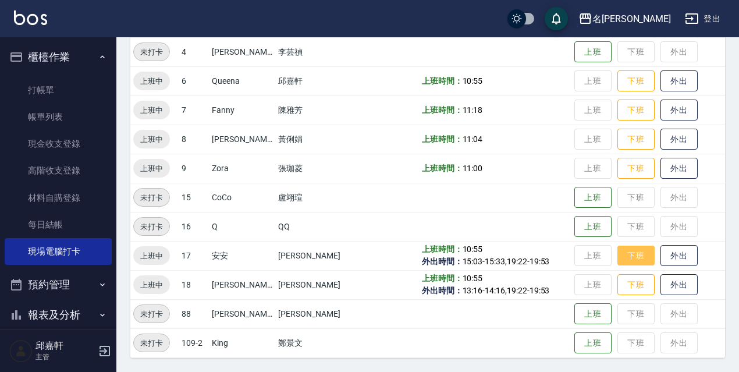
click at [623, 260] on button "下班" at bounding box center [635, 255] width 37 height 20
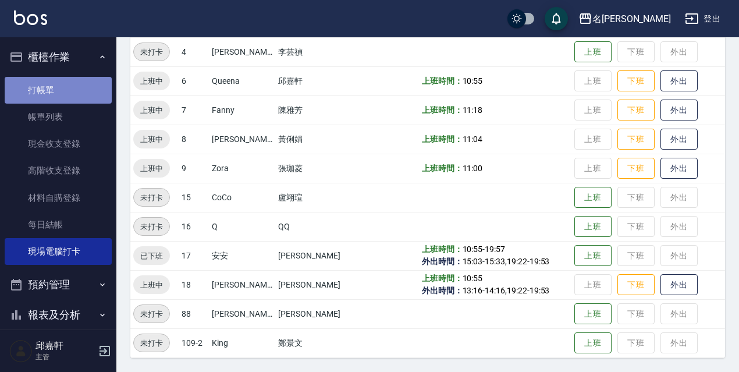
click at [63, 85] on link "打帳單" at bounding box center [58, 90] width 107 height 27
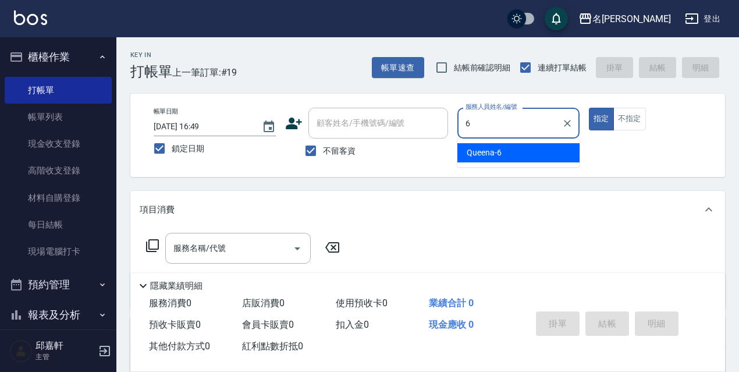
type input "Queena-6"
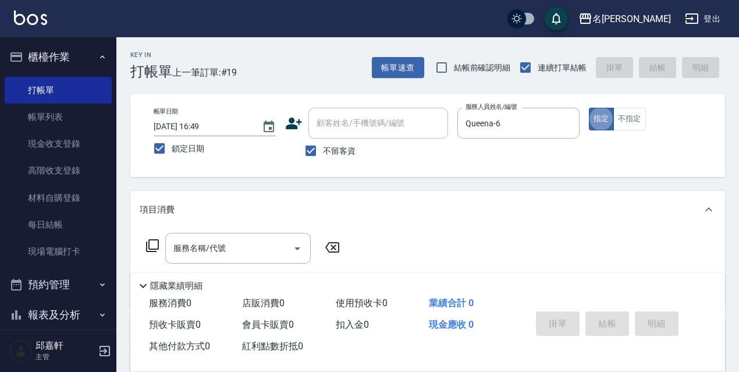
type button "true"
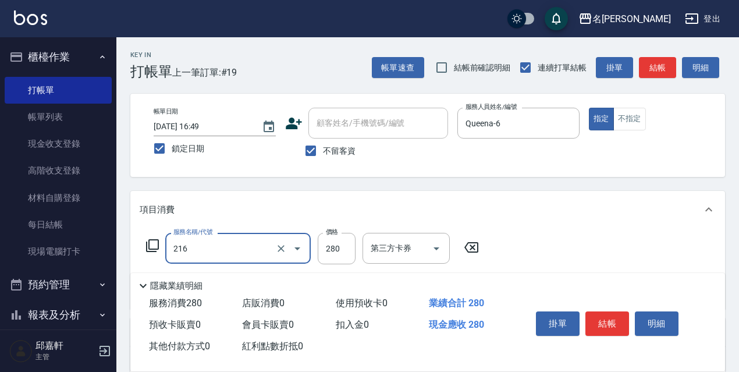
type input "洗髮卷<抵>280(216)"
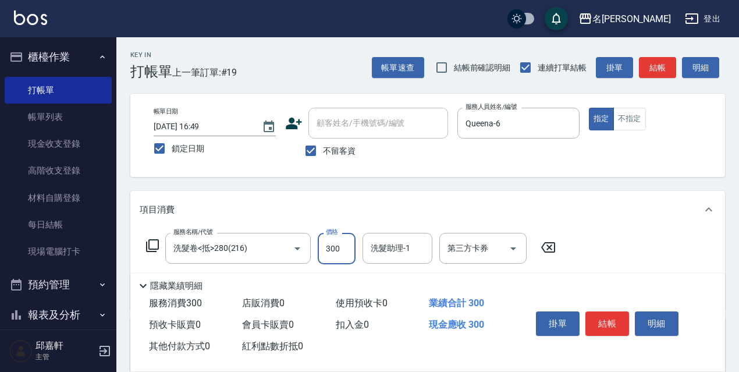
type input "300"
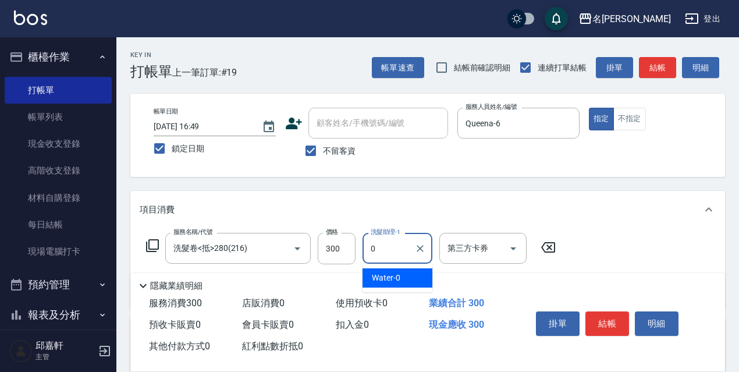
type input "Water-0"
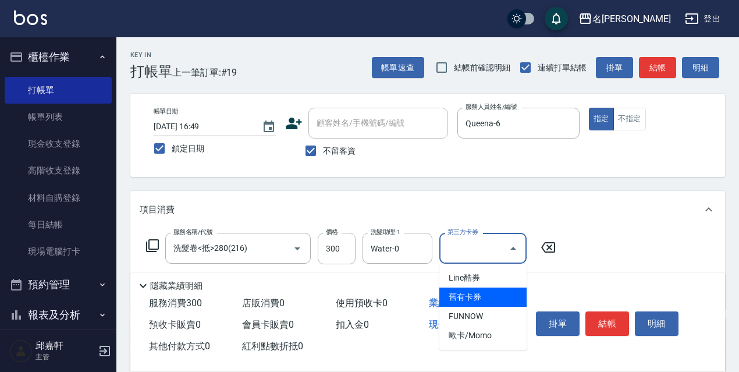
type input "舊有卡券"
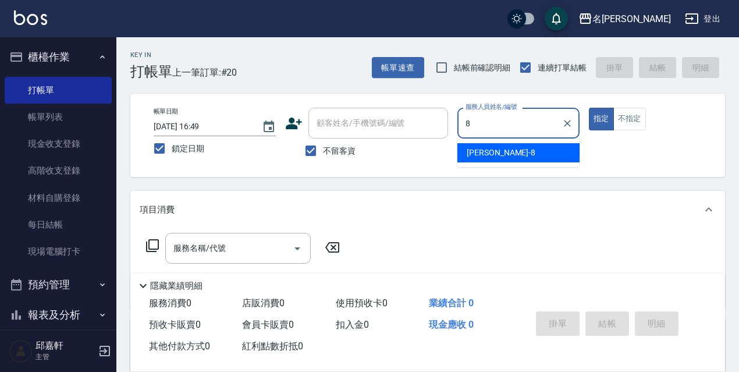
type input "Cindy-8"
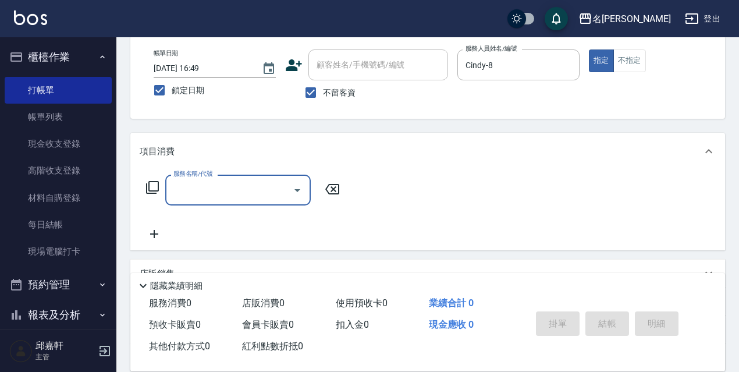
scroll to position [169, 0]
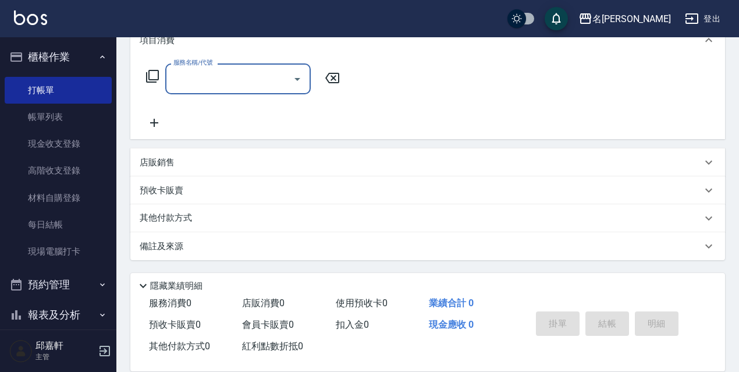
click at [162, 154] on div "店販銷售" at bounding box center [427, 162] width 595 height 28
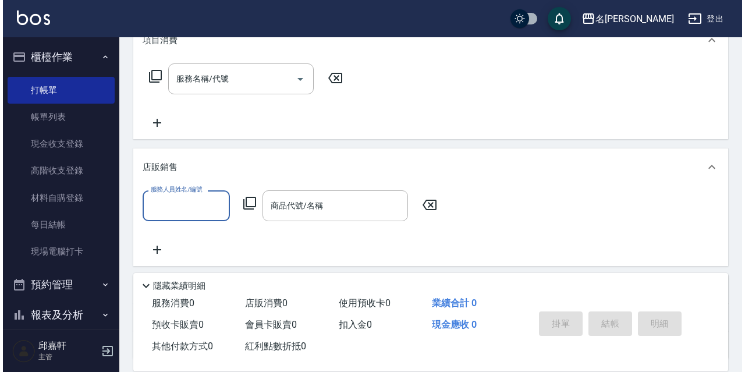
scroll to position [0, 0]
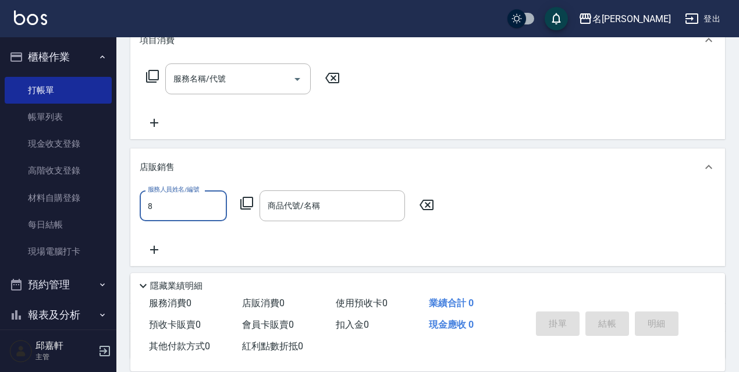
type input "Cindy-8"
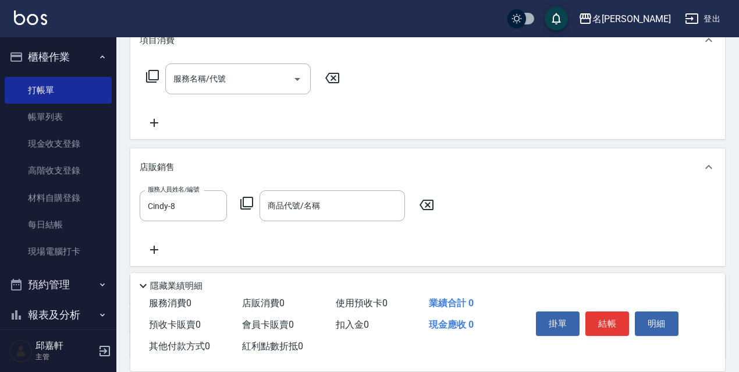
click at [252, 209] on div "服務人員姓名/編號 [PERSON_NAME]-8 服務人員姓名/編號 商品代號/名稱 商品代號/名稱" at bounding box center [290, 205] width 301 height 31
click at [241, 207] on icon at bounding box center [246, 203] width 13 height 13
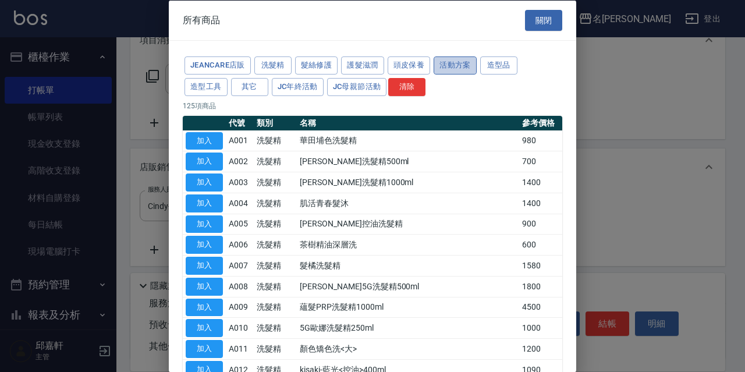
click at [455, 62] on button "活動方案" at bounding box center [454, 65] width 43 height 18
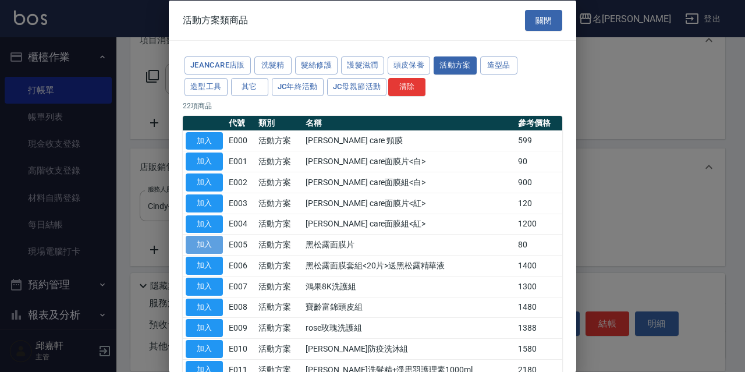
click at [204, 245] on button "加入" at bounding box center [204, 245] width 37 height 18
type input "黑松露面膜片"
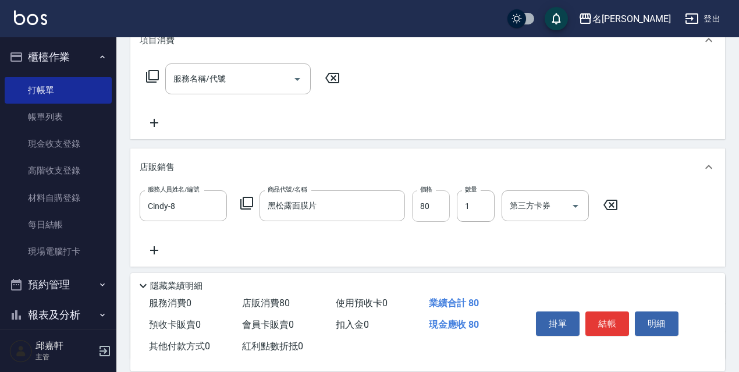
click at [415, 201] on input "80" at bounding box center [431, 205] width 38 height 31
type input "85"
type input "40"
click at [243, 196] on icon at bounding box center [247, 203] width 14 height 14
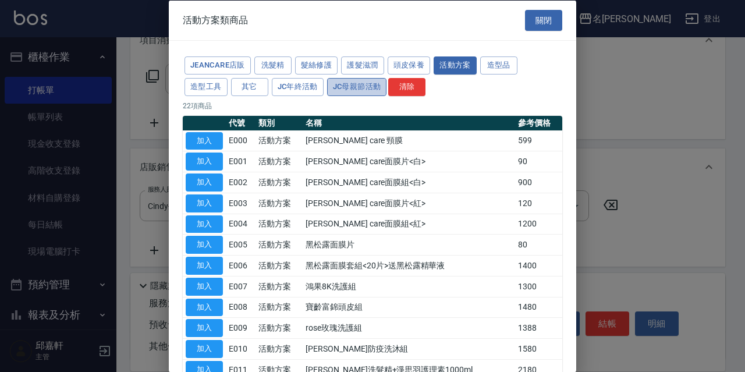
click at [376, 94] on button "JC母親節活動" at bounding box center [357, 86] width 60 height 18
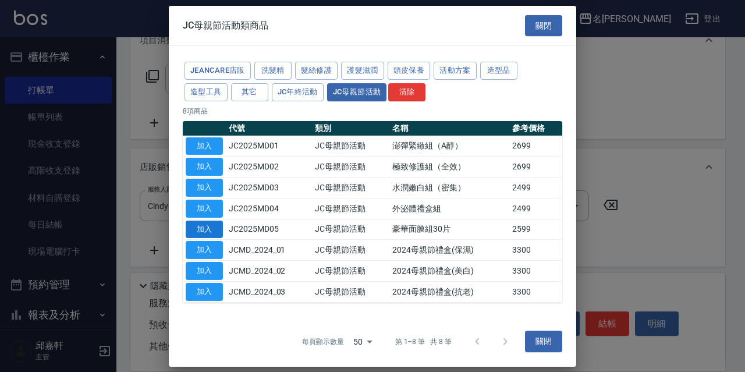
click at [208, 237] on button "加入" at bounding box center [204, 229] width 37 height 18
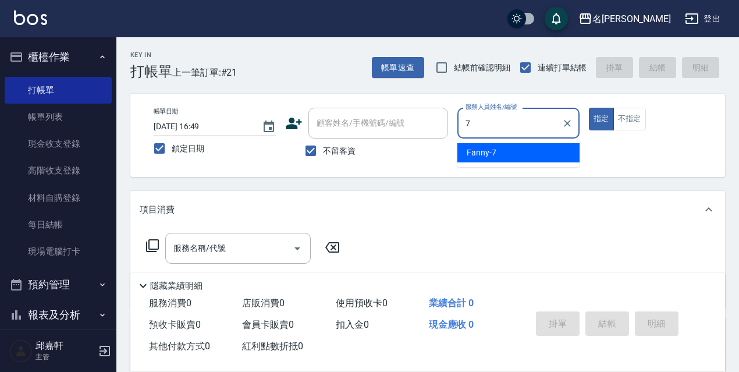
type input "Fanny-7"
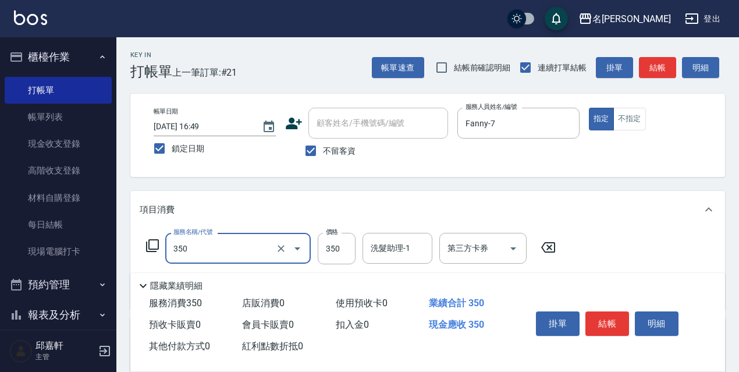
type input "洗髮350(350)"
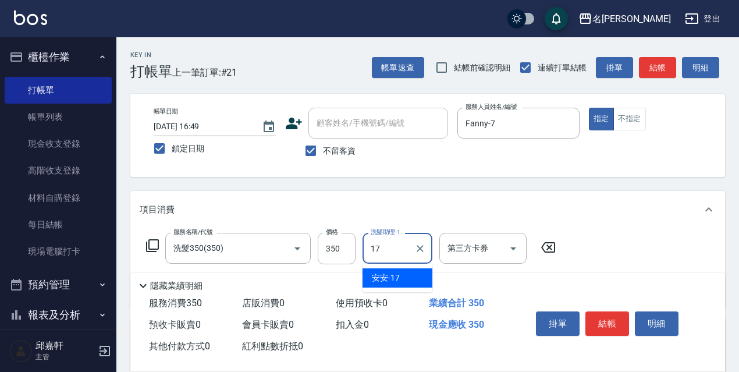
type input "安安-17"
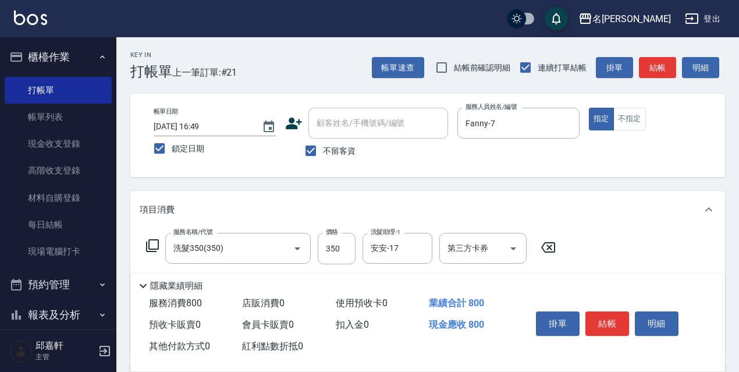
type input "剪髮450(306)"
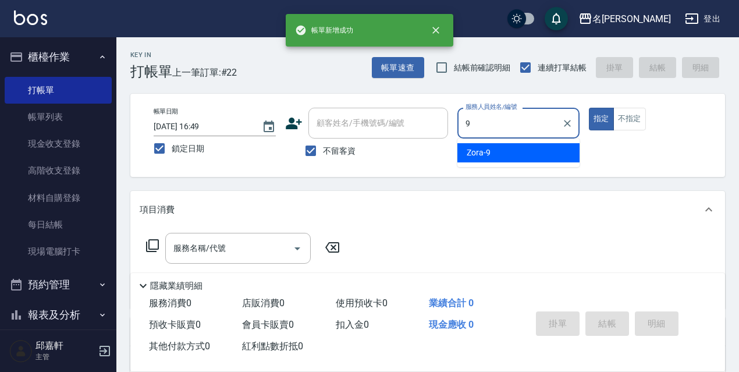
type input "Zora-9"
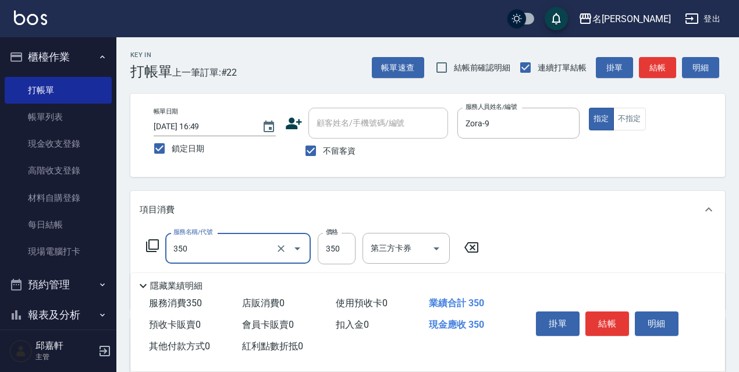
type input "洗髮350(350)"
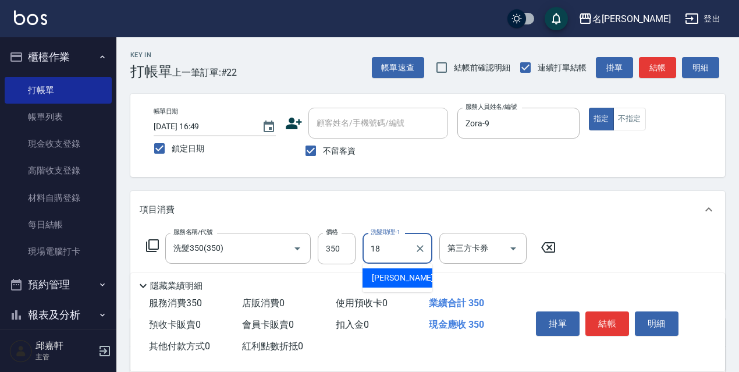
type input "[PERSON_NAME]-18"
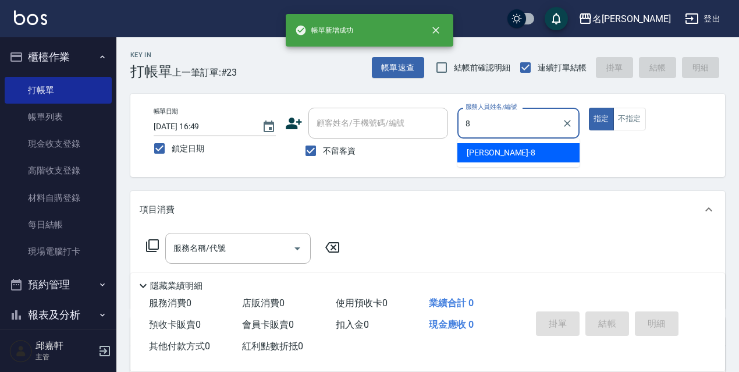
type input "Cindy-8"
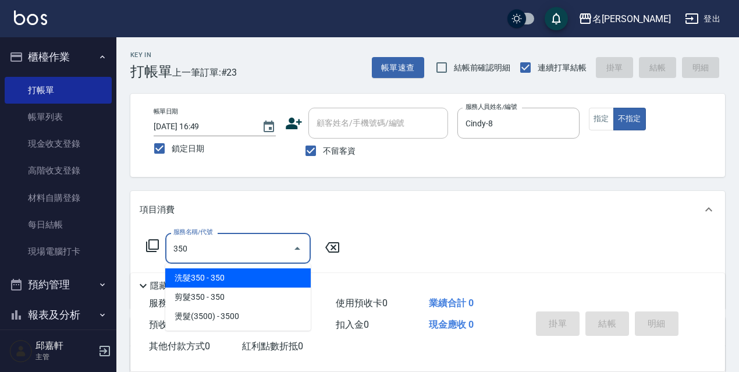
type input "洗髮350(350)"
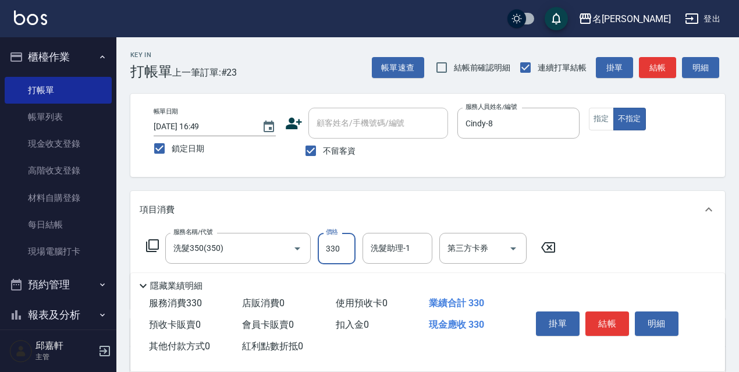
type input "330"
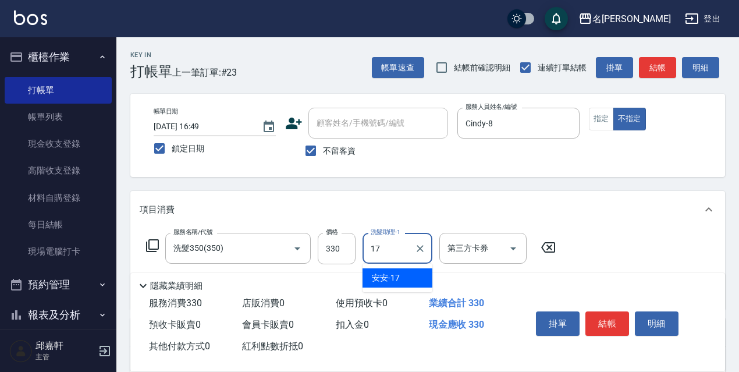
type input "安安-17"
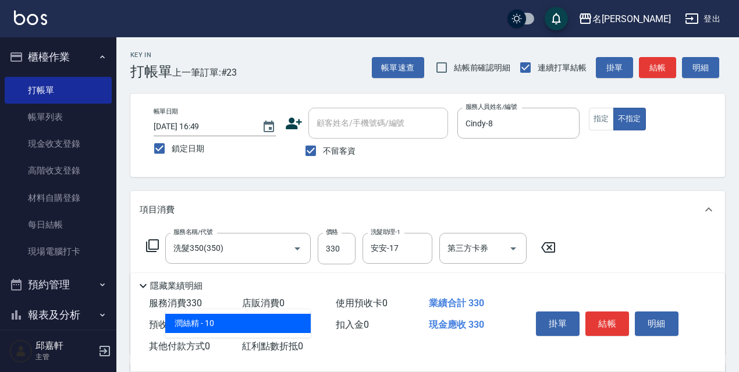
type input "潤絲精(801)"
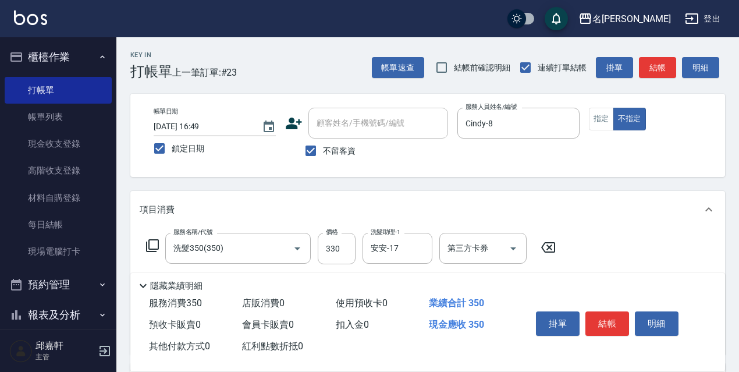
type input "20"
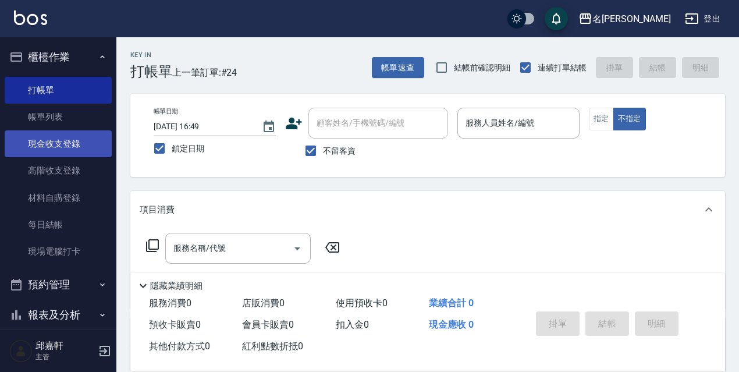
click at [91, 141] on link "現金收支登錄" at bounding box center [58, 143] width 107 height 27
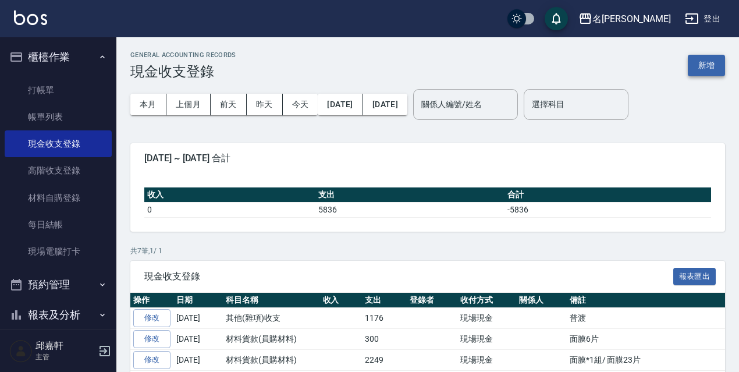
click at [697, 60] on button "新增" at bounding box center [706, 66] width 37 height 22
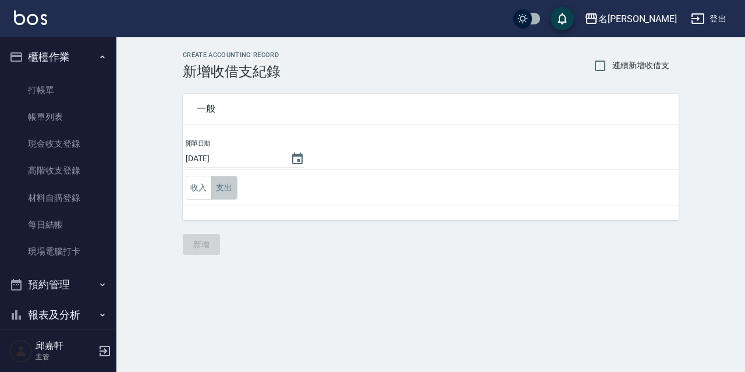
click at [229, 187] on button "支出" at bounding box center [224, 188] width 26 height 24
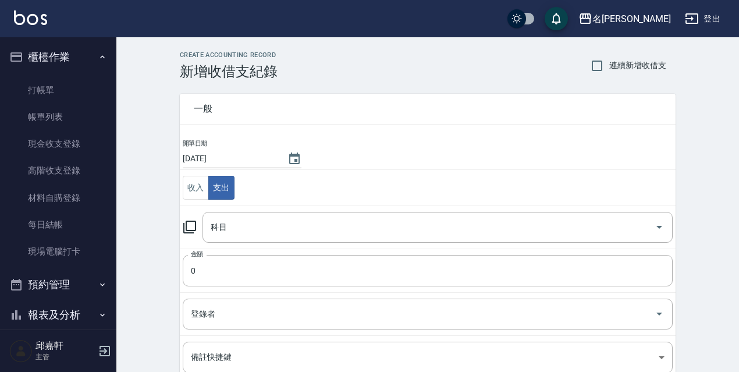
click at [184, 232] on icon at bounding box center [189, 226] width 13 height 13
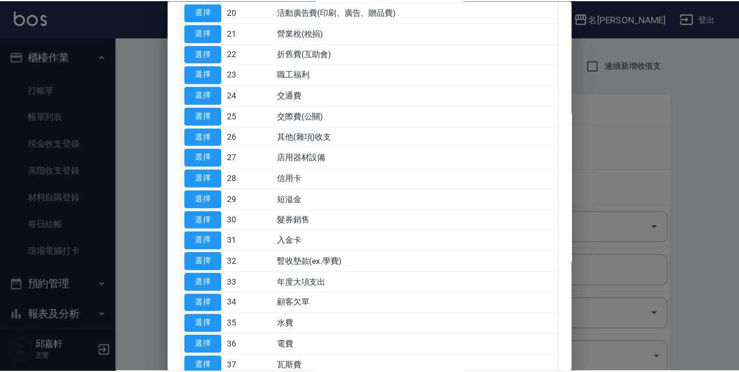
scroll to position [309, 0]
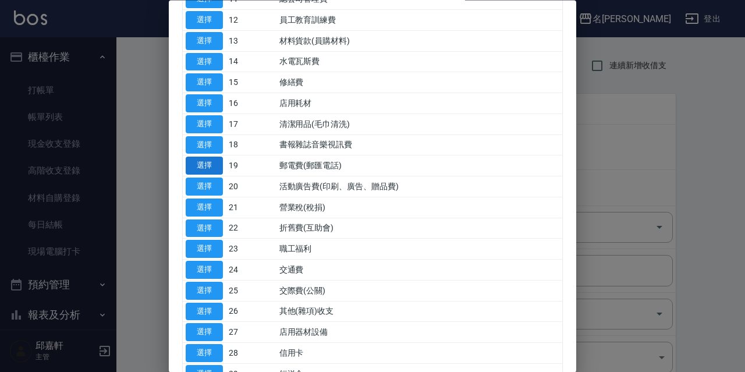
click at [211, 164] on button "選擇" at bounding box center [204, 166] width 37 height 18
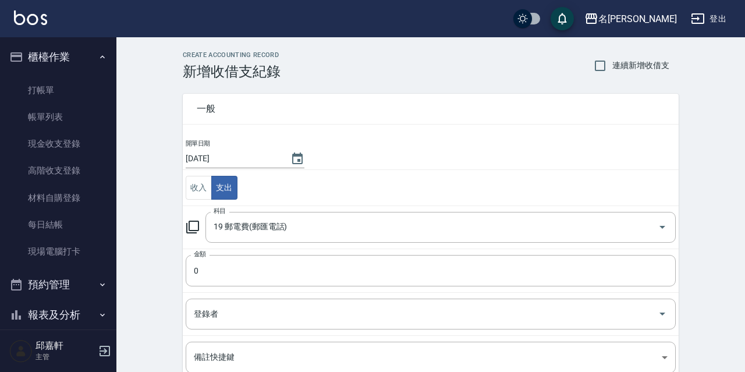
type input "19 郵電費(郵匯電話)"
click at [199, 264] on input "0" at bounding box center [428, 270] width 490 height 31
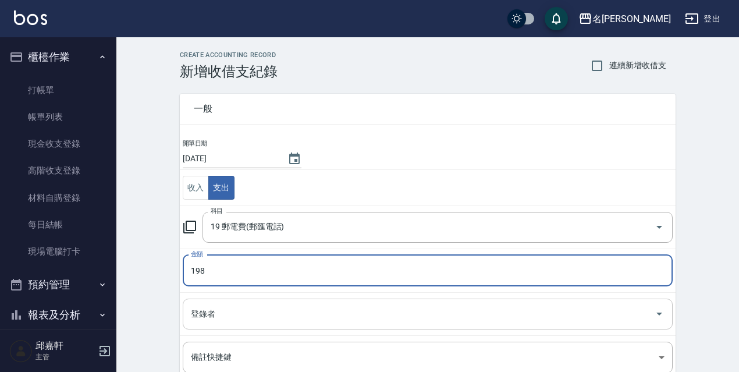
scroll to position [142, 0]
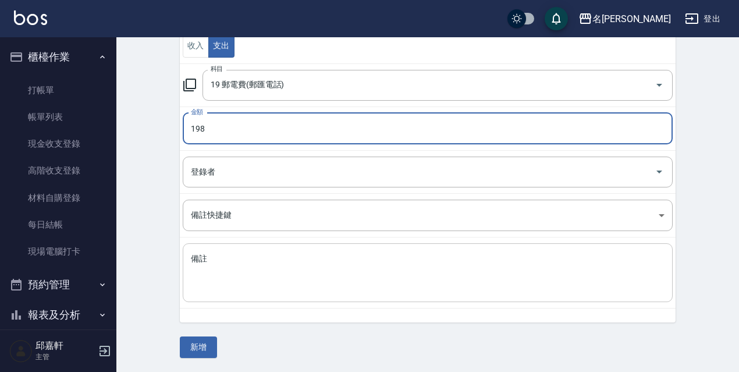
type input "198"
click at [239, 254] on textarea "備註" at bounding box center [428, 273] width 474 height 40
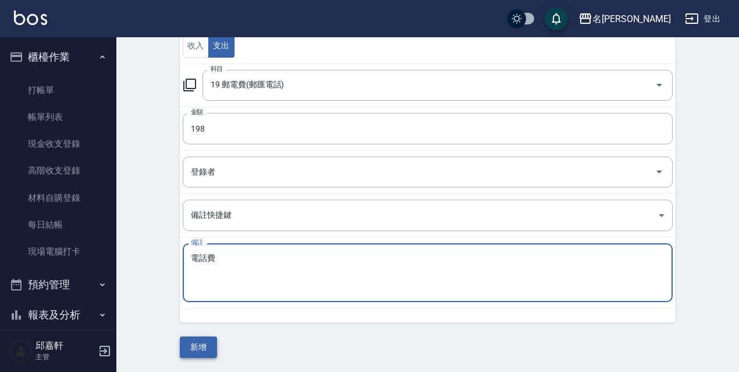
type textarea "電話費"
click at [207, 355] on button "新增" at bounding box center [198, 347] width 37 height 22
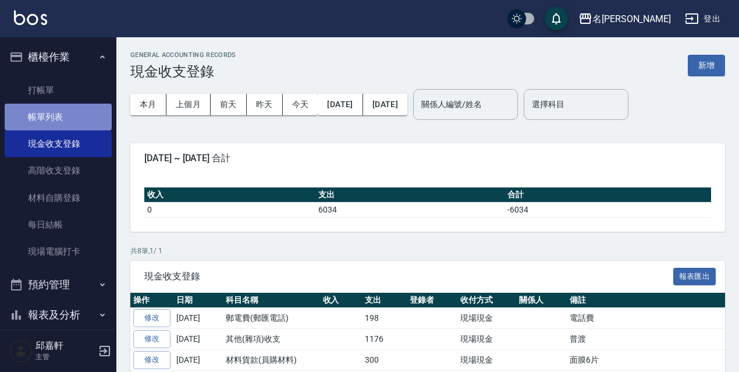
click at [84, 120] on link "帳單列表" at bounding box center [58, 117] width 107 height 27
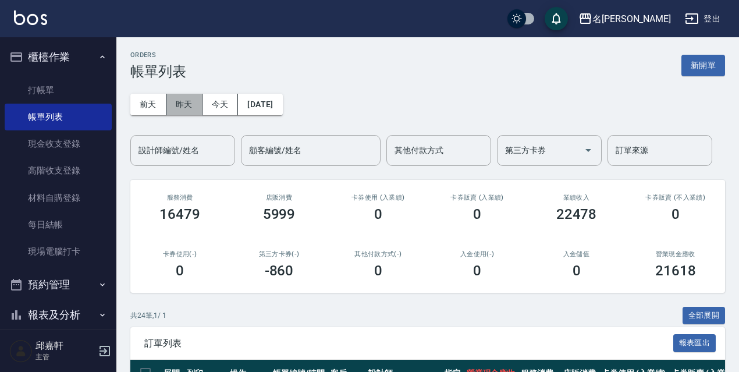
click at [182, 104] on button "昨天" at bounding box center [184, 105] width 36 height 22
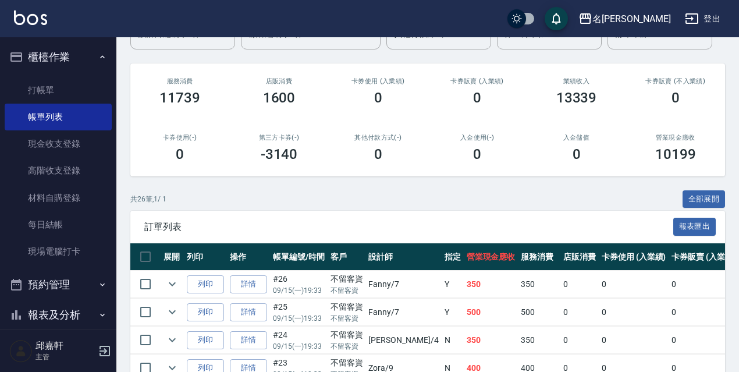
scroll to position [175, 0]
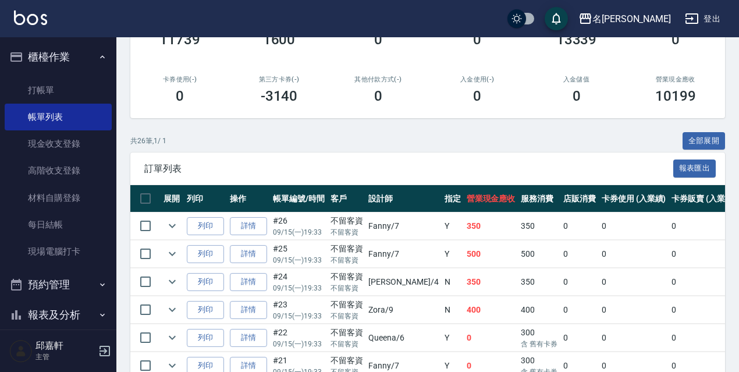
click at [703, 137] on button "全部展開" at bounding box center [703, 141] width 43 height 18
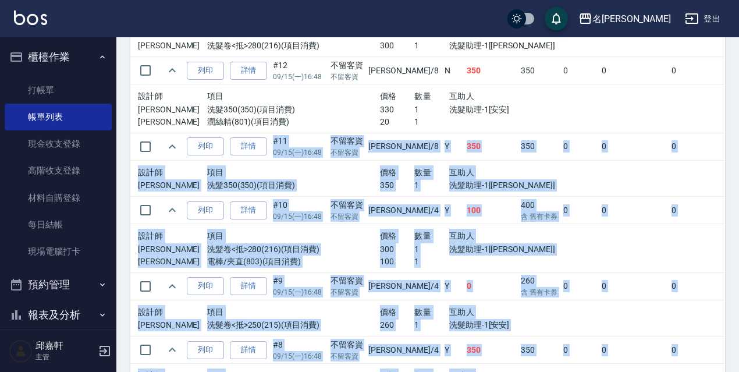
drag, startPoint x: 737, startPoint y: 280, endPoint x: 667, endPoint y: 356, distance: 103.3
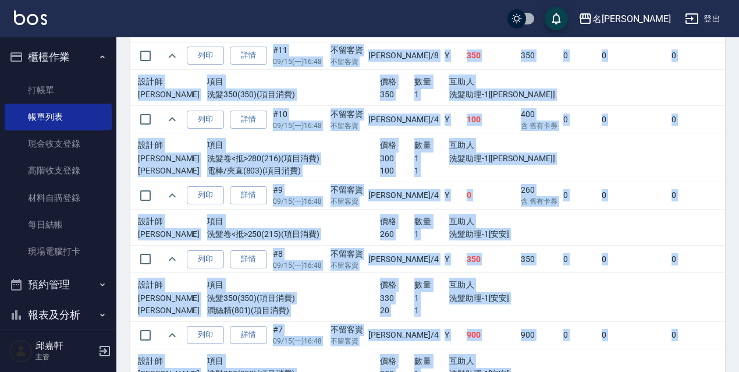
click at [598, 287] on td at bounding box center [731, 297] width 343 height 49
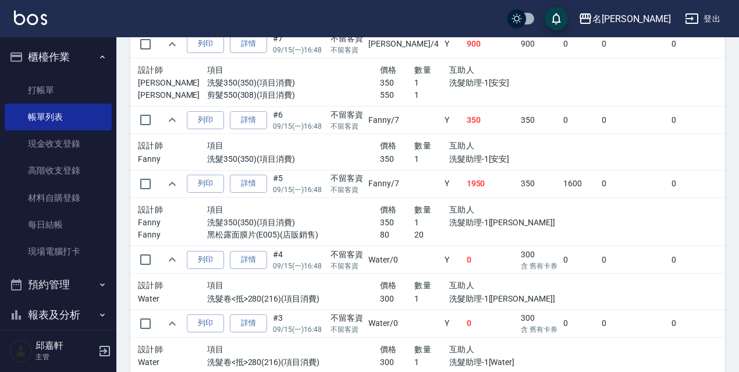
scroll to position [1884, 0]
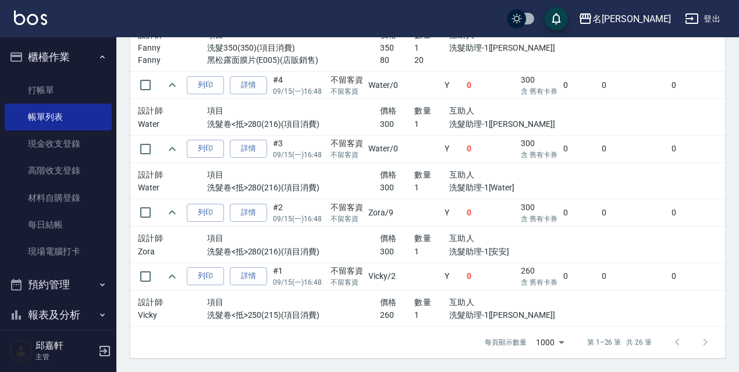
click at [560, 239] on td at bounding box center [731, 244] width 343 height 37
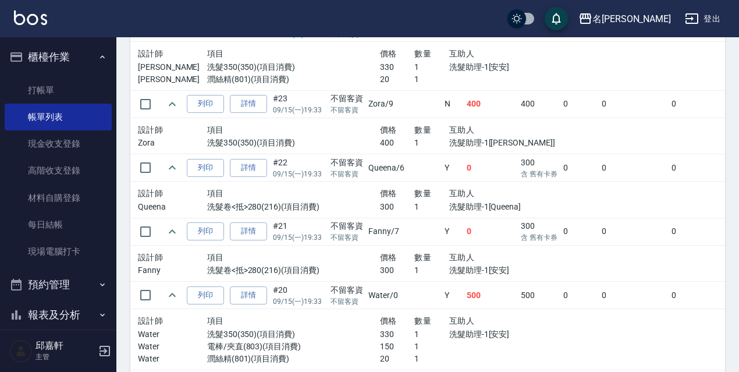
scroll to position [0, 0]
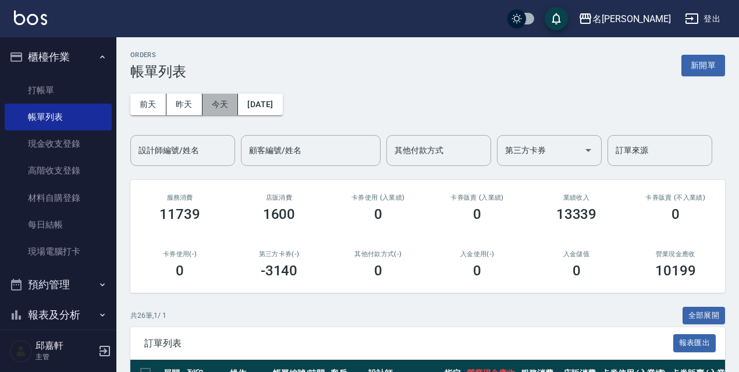
click at [234, 97] on button "今天" at bounding box center [220, 105] width 36 height 22
click at [709, 319] on button "全部展開" at bounding box center [703, 316] width 43 height 18
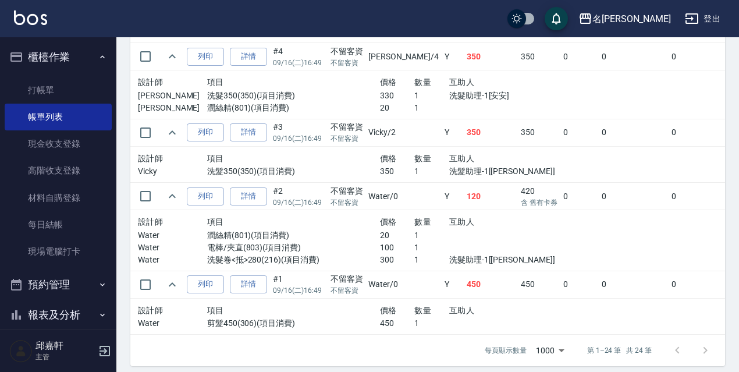
scroll to position [1830, 0]
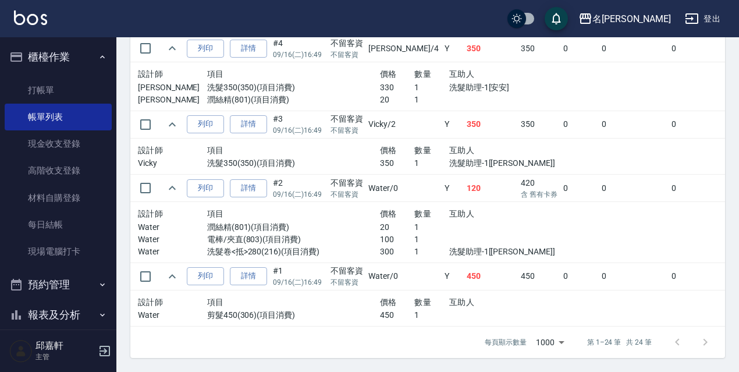
click at [560, 235] on td at bounding box center [731, 232] width 343 height 61
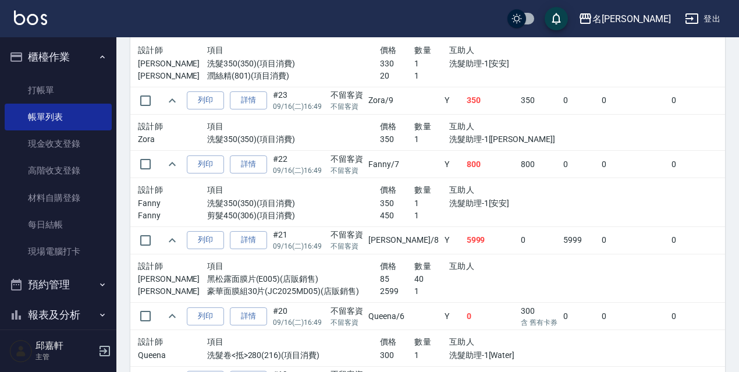
scroll to position [259, 0]
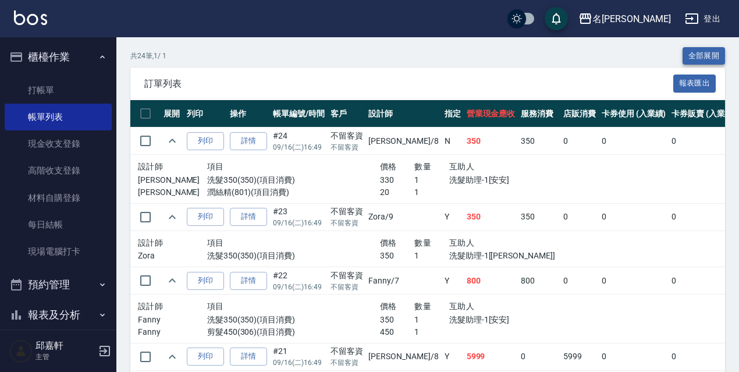
click at [723, 56] on button "全部展開" at bounding box center [703, 56] width 43 height 18
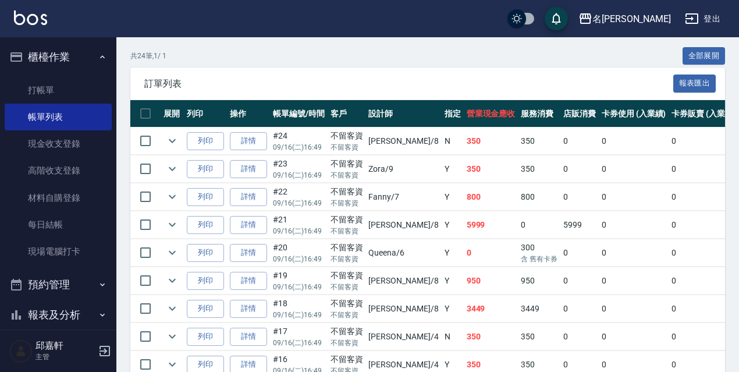
scroll to position [739, 0]
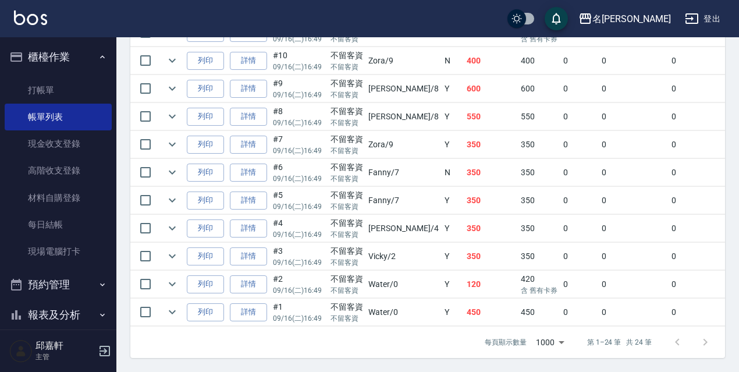
click at [668, 159] on td "0" at bounding box center [703, 172] width 70 height 27
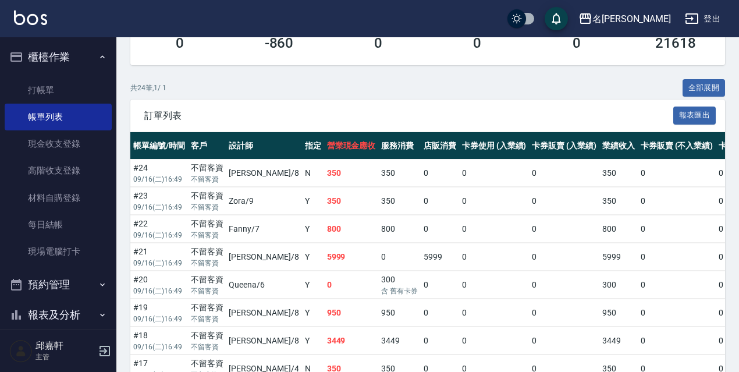
scroll to position [0, 0]
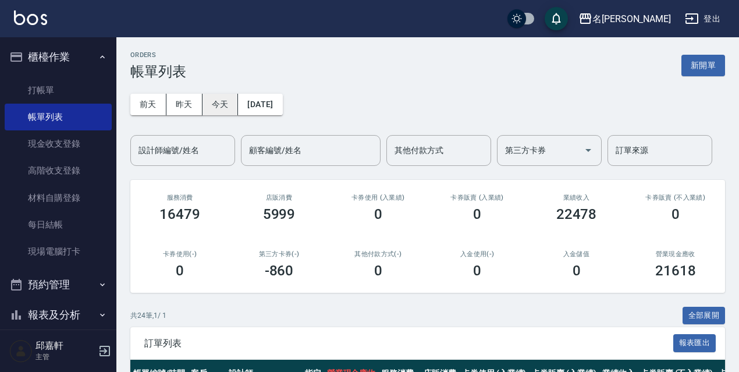
click at [230, 105] on button "今天" at bounding box center [220, 105] width 36 height 22
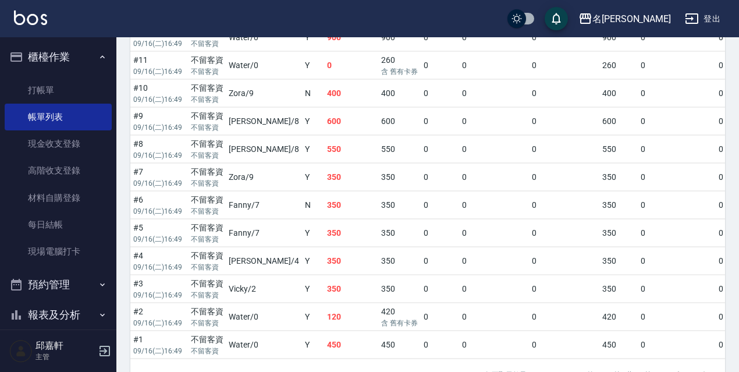
scroll to position [739, 0]
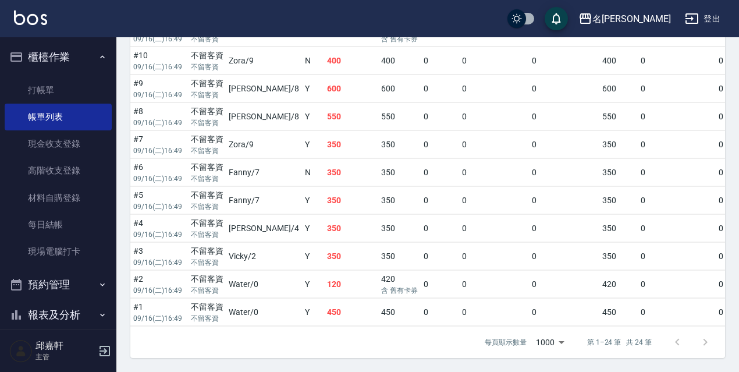
click at [478, 245] on td "0" at bounding box center [494, 256] width 70 height 27
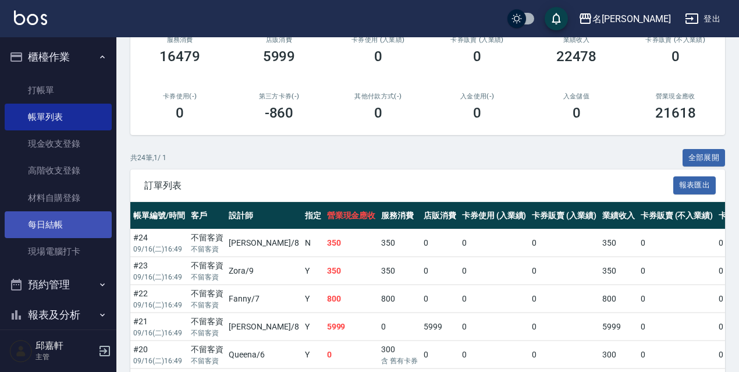
scroll to position [116, 0]
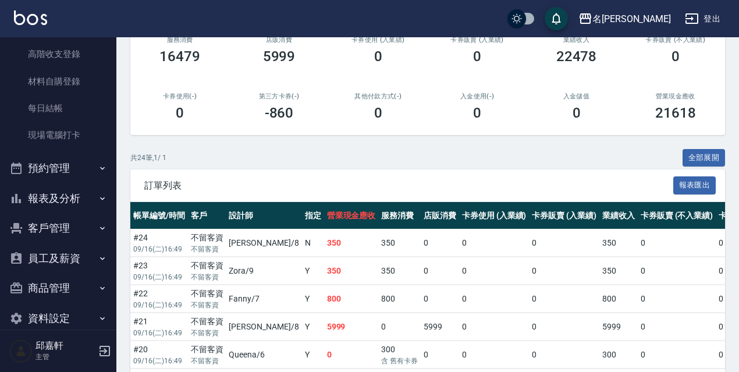
click at [70, 192] on button "報表及分析" at bounding box center [58, 198] width 107 height 30
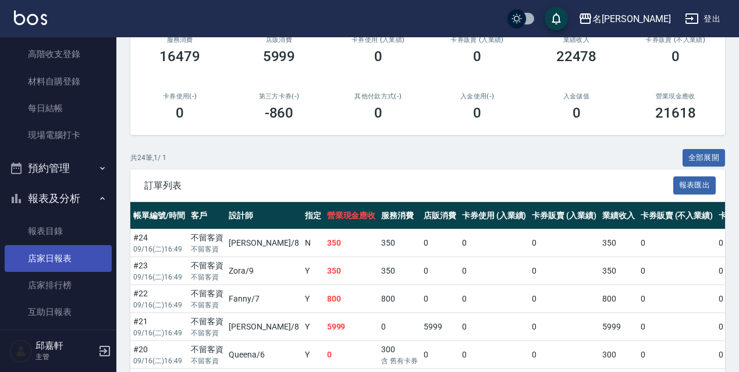
click at [66, 252] on link "店家日報表" at bounding box center [58, 258] width 107 height 27
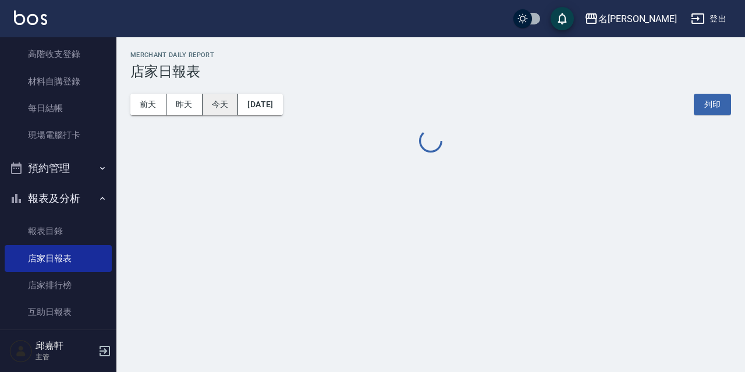
click at [213, 106] on button "今天" at bounding box center [220, 105] width 36 height 22
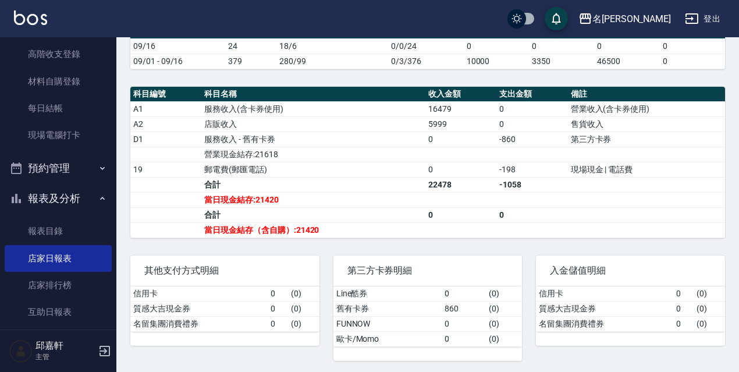
scroll to position [349, 0]
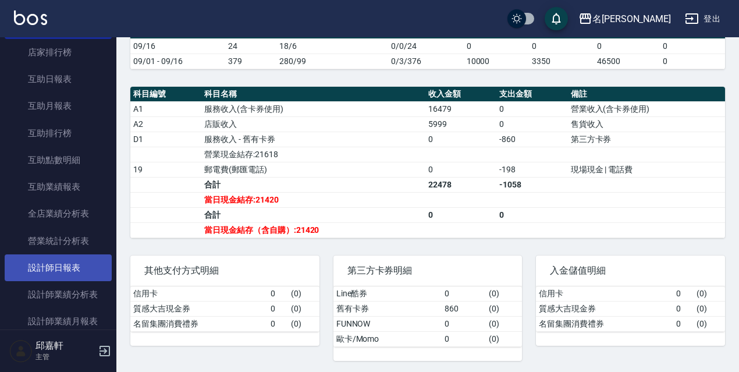
click at [84, 258] on link "設計師日報表" at bounding box center [58, 267] width 107 height 27
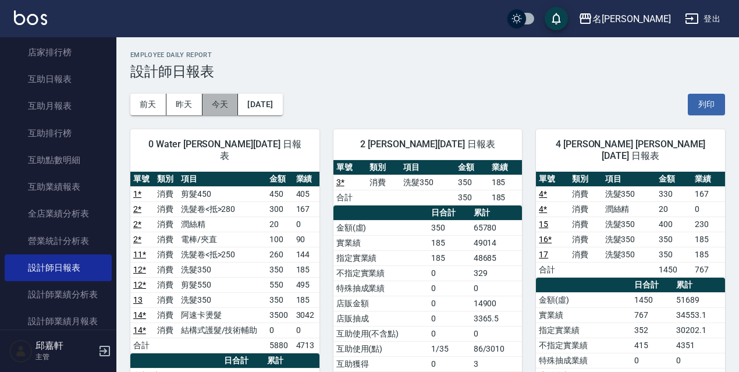
click at [215, 106] on button "今天" at bounding box center [220, 105] width 36 height 22
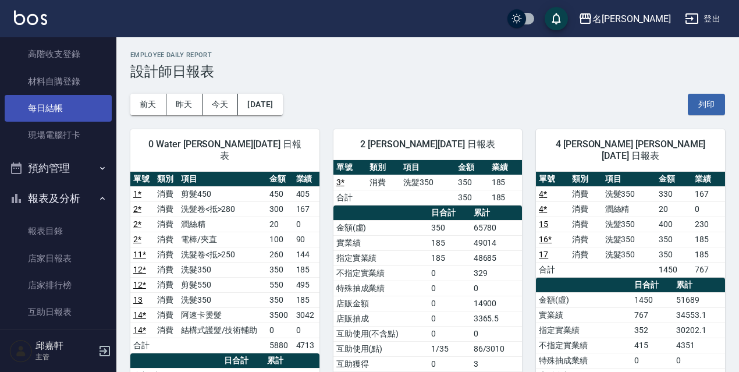
click at [76, 107] on link "每日結帳" at bounding box center [58, 108] width 107 height 27
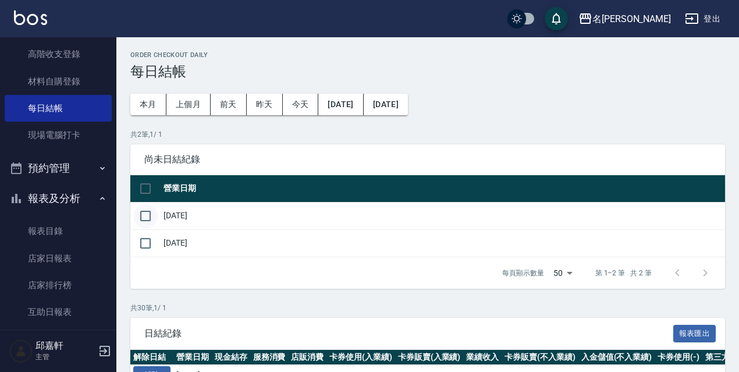
click at [143, 215] on input "checkbox" at bounding box center [145, 216] width 24 height 24
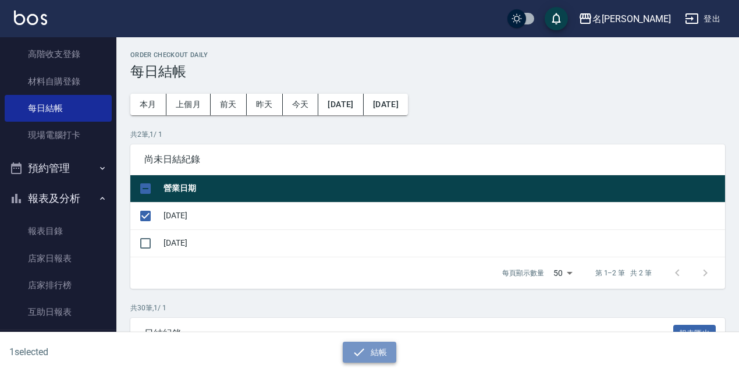
click at [364, 344] on button "結帳" at bounding box center [370, 352] width 54 height 22
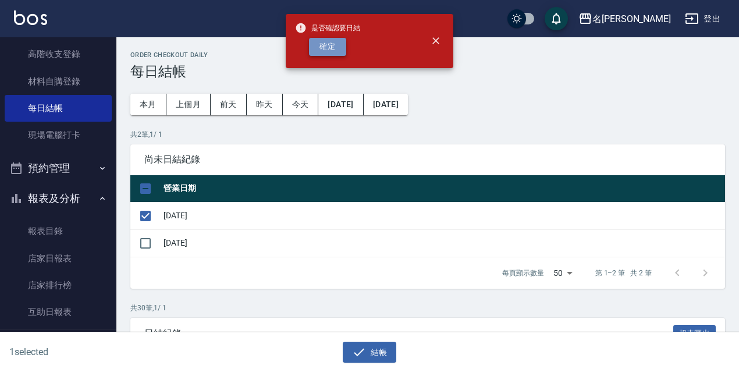
click at [329, 45] on button "確定" at bounding box center [327, 47] width 37 height 18
checkbox input "false"
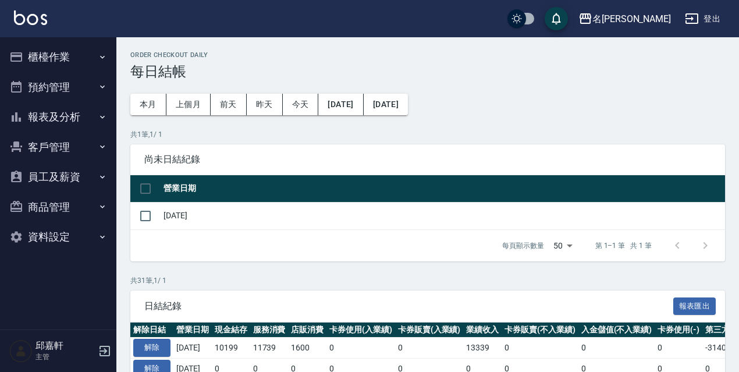
click at [720, 19] on button "登出" at bounding box center [702, 19] width 45 height 22
